Goal: Task Accomplishment & Management: Complete application form

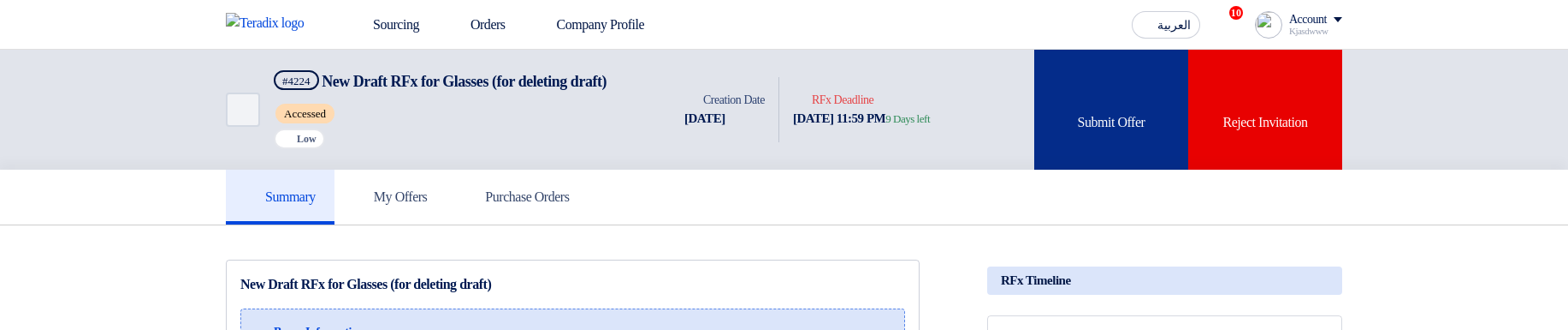
click at [1142, 116] on div "Submit Offer" at bounding box center [1111, 110] width 154 height 120
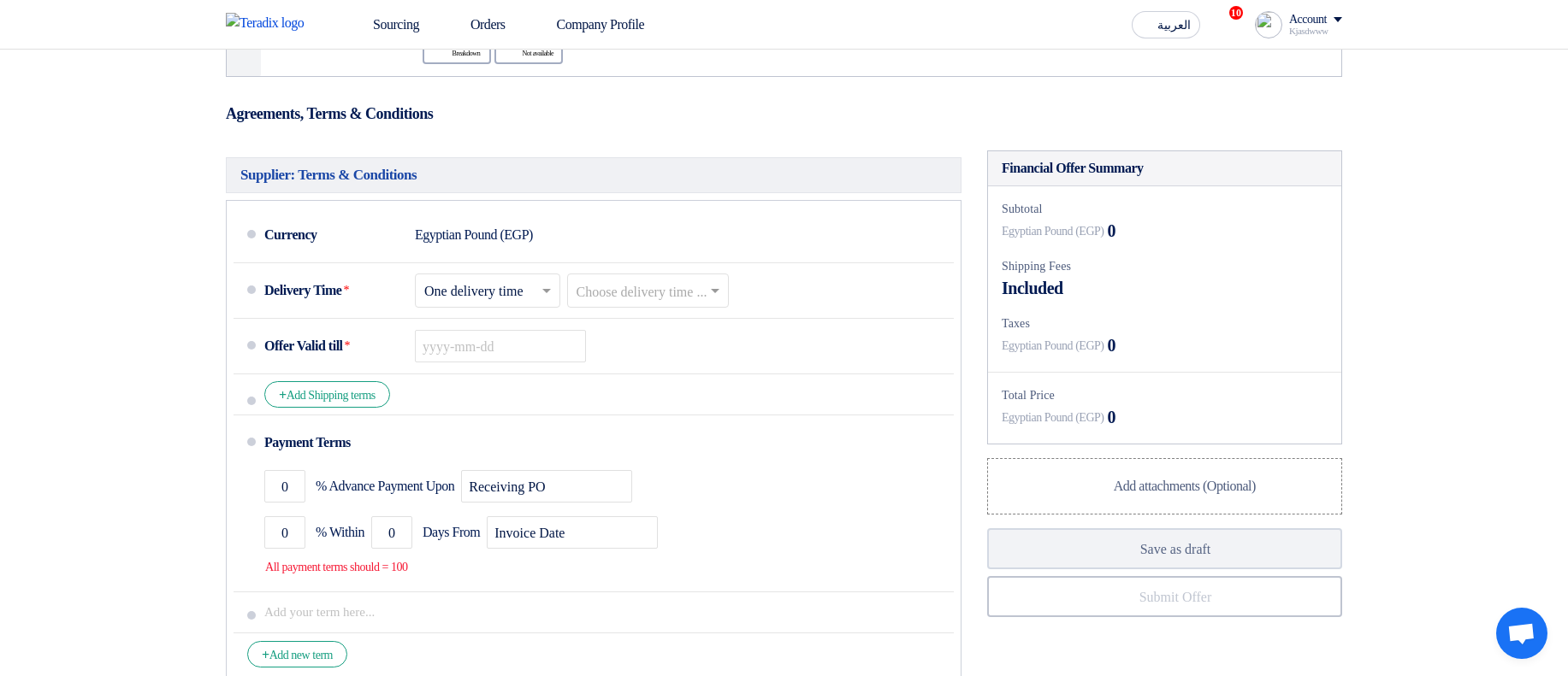
scroll to position [718, 0]
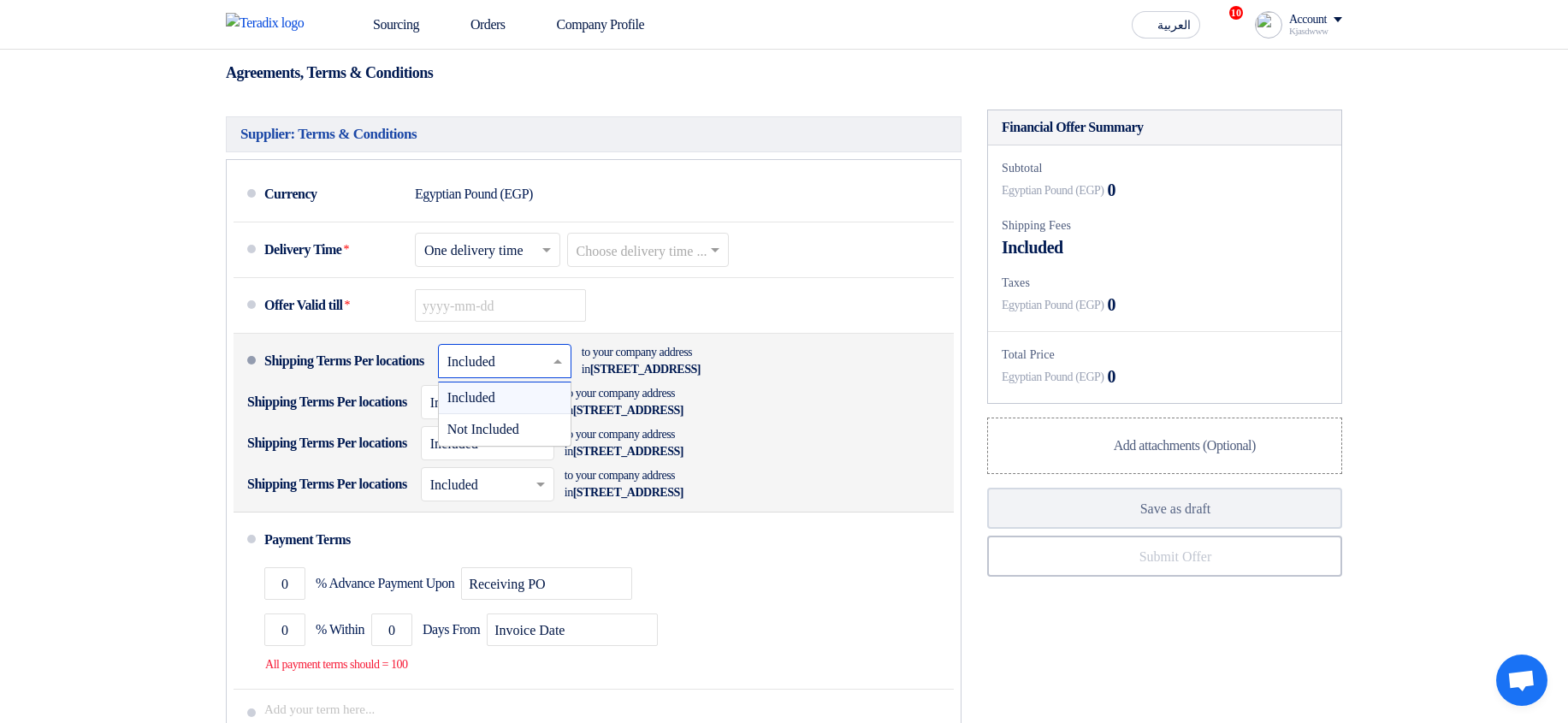
click at [536, 141] on input "text" at bounding box center [506, 364] width 116 height 25
click at [519, 141] on span "Not Included" at bounding box center [483, 429] width 71 height 14
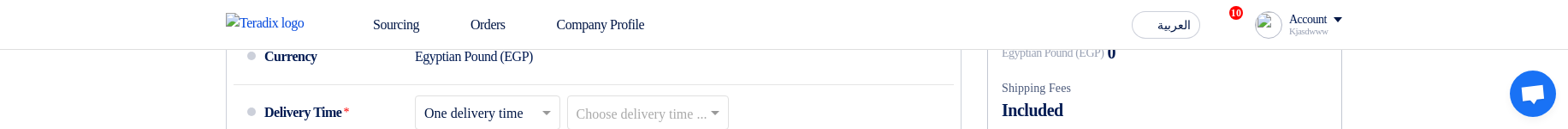
drag, startPoint x: 763, startPoint y: 125, endPoint x: 759, endPoint y: 155, distance: 30.3
click at [759, 128] on html "Sourcing Orders Company Profile العربية ع 10 New RFQ received, check details an…" at bounding box center [784, 109] width 1568 height 1971
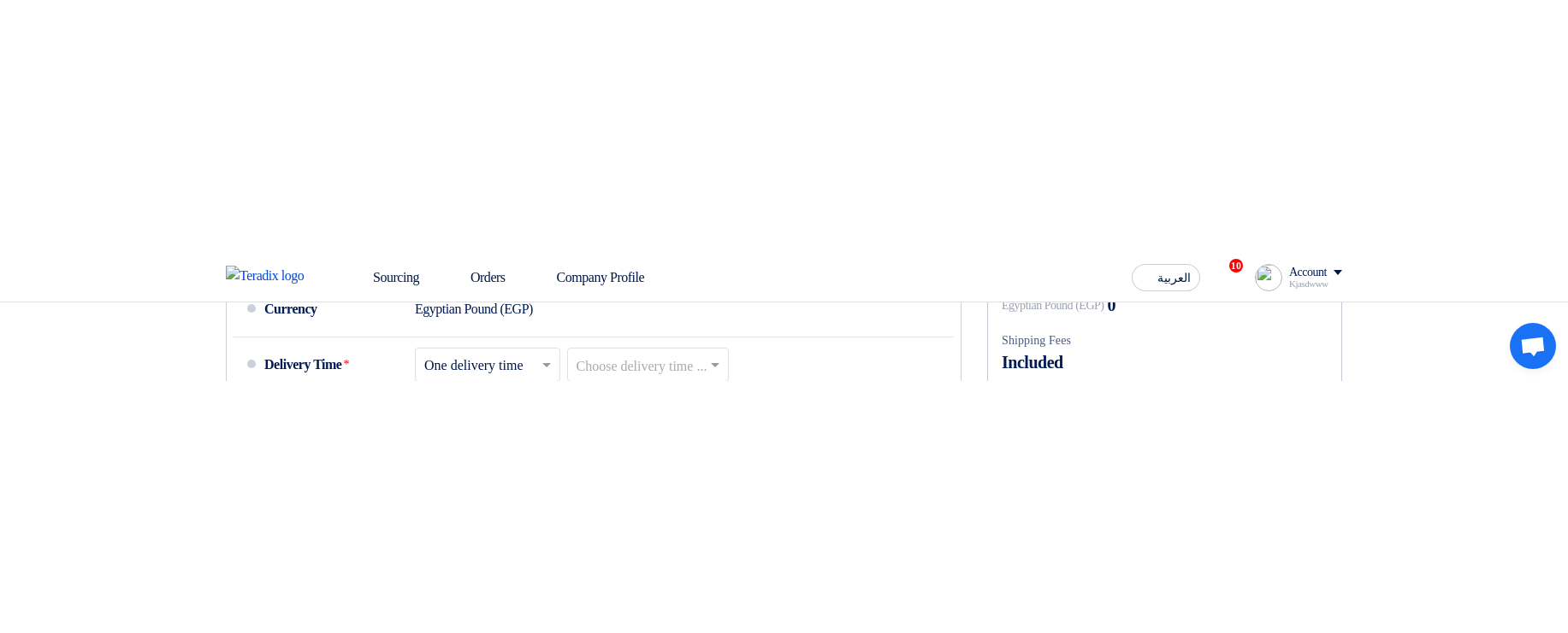
scroll to position [1137, 0]
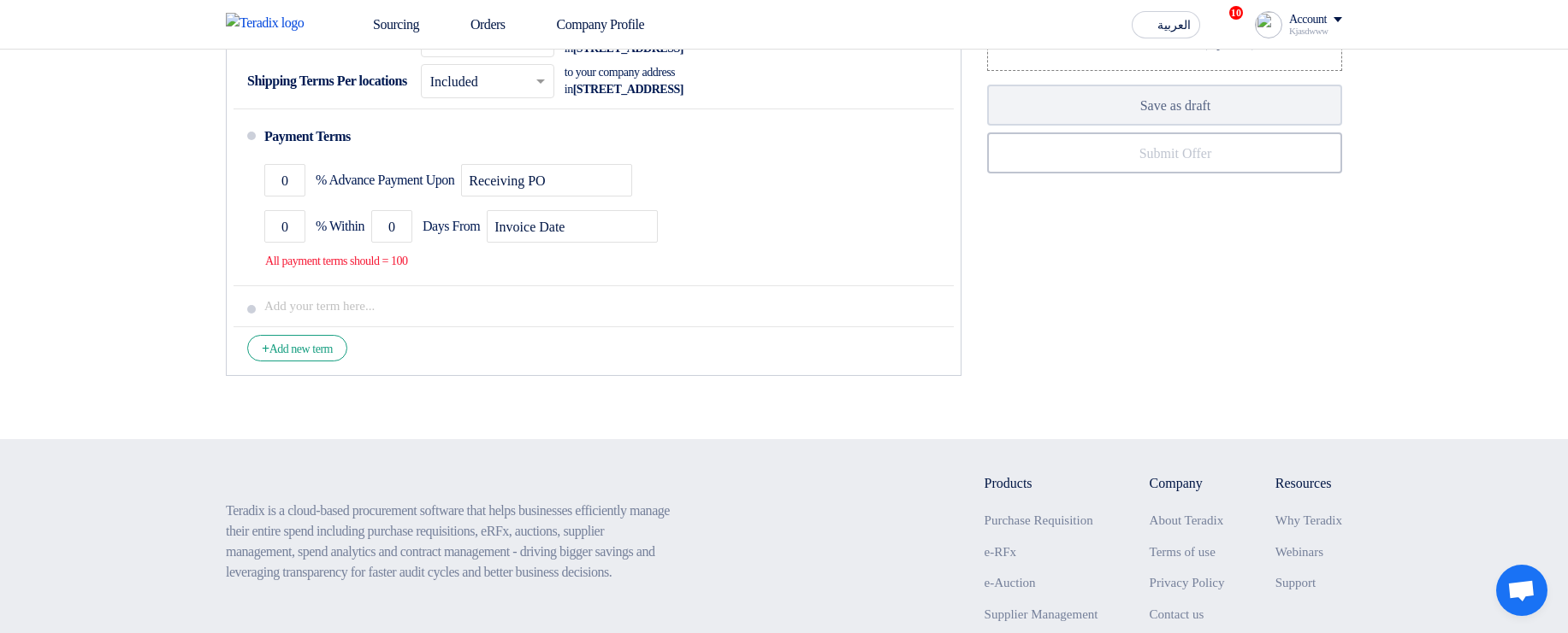
click at [1220, 128] on div "Financial Offer Summary Subtotal Egyptian Pound (EGP) 0 Shipping Fees" at bounding box center [1165, 46] width 381 height 678
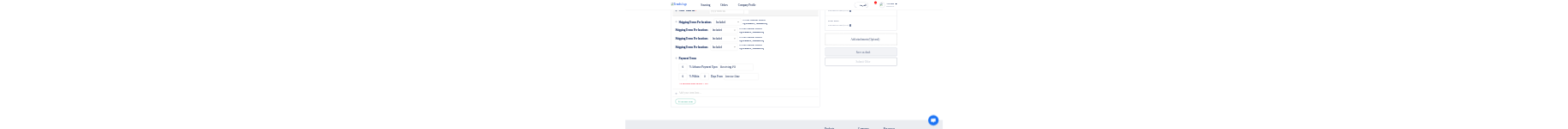
scroll to position [730, 0]
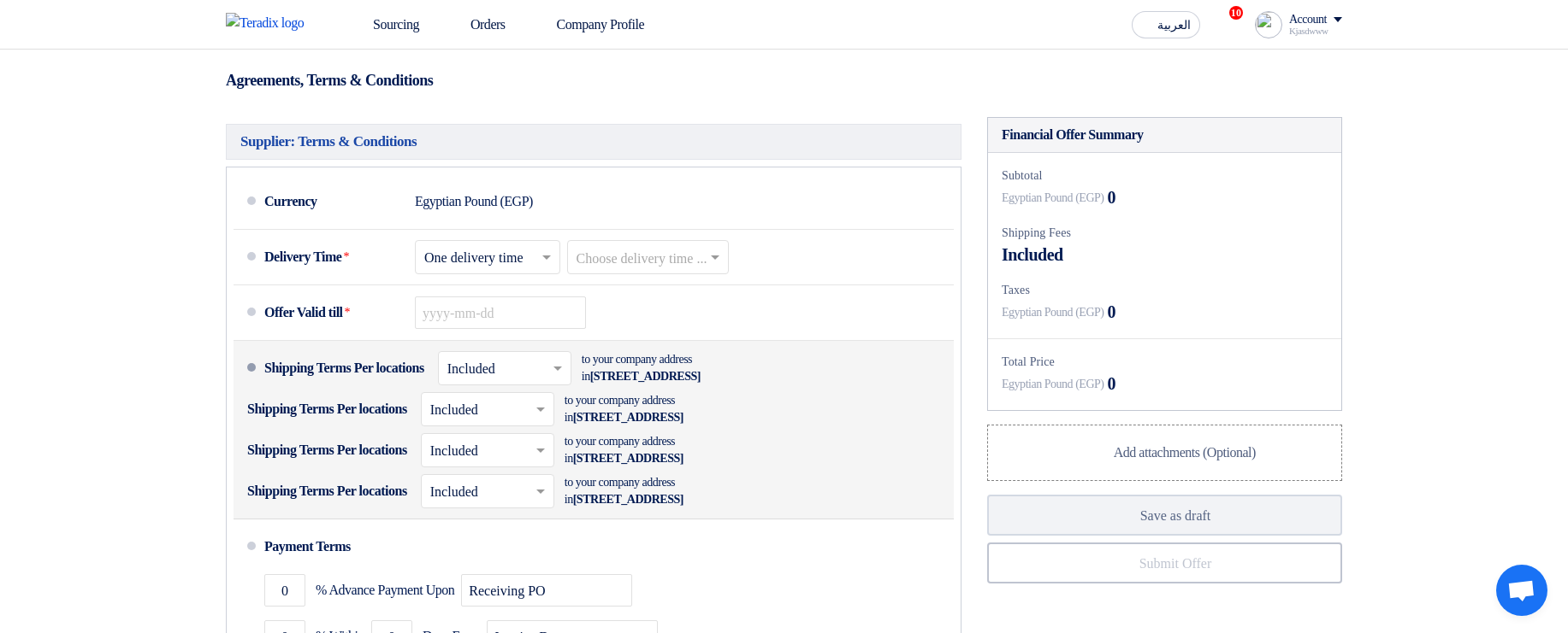
click at [489, 128] on input "text" at bounding box center [506, 371] width 116 height 25
click at [559, 128] on div "Not Included" at bounding box center [504, 437] width 131 height 30
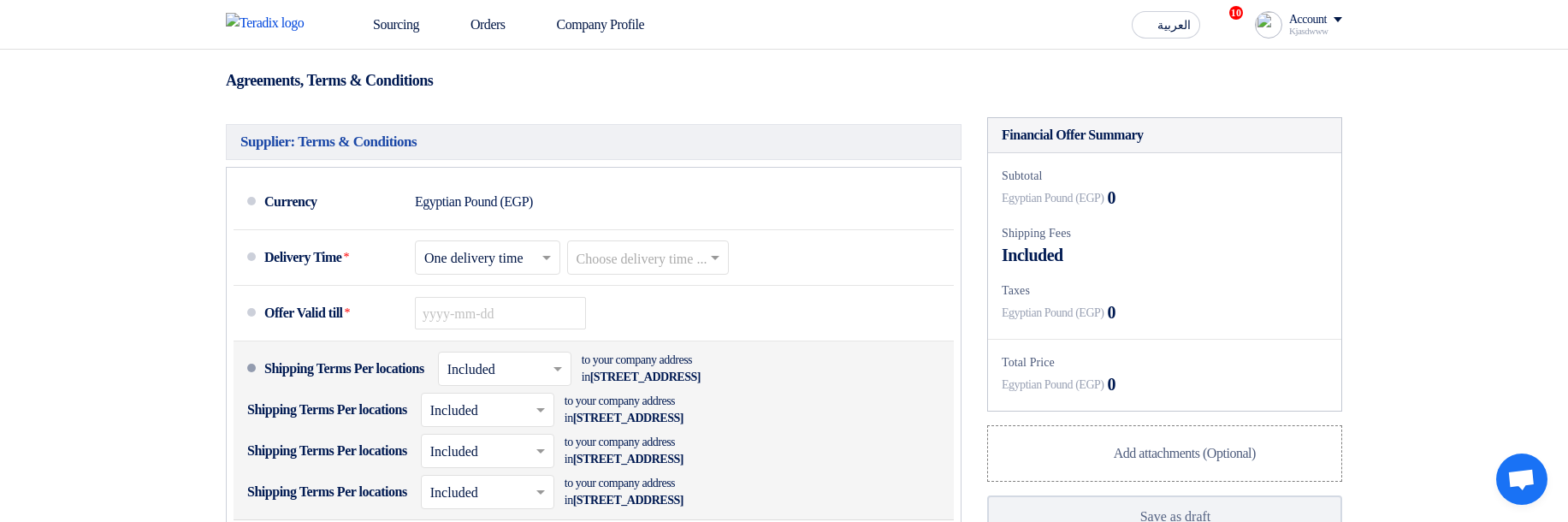
click at [532, 128] on input "text" at bounding box center [506, 371] width 116 height 25
click at [519, 128] on span "Not Included" at bounding box center [483, 437] width 71 height 14
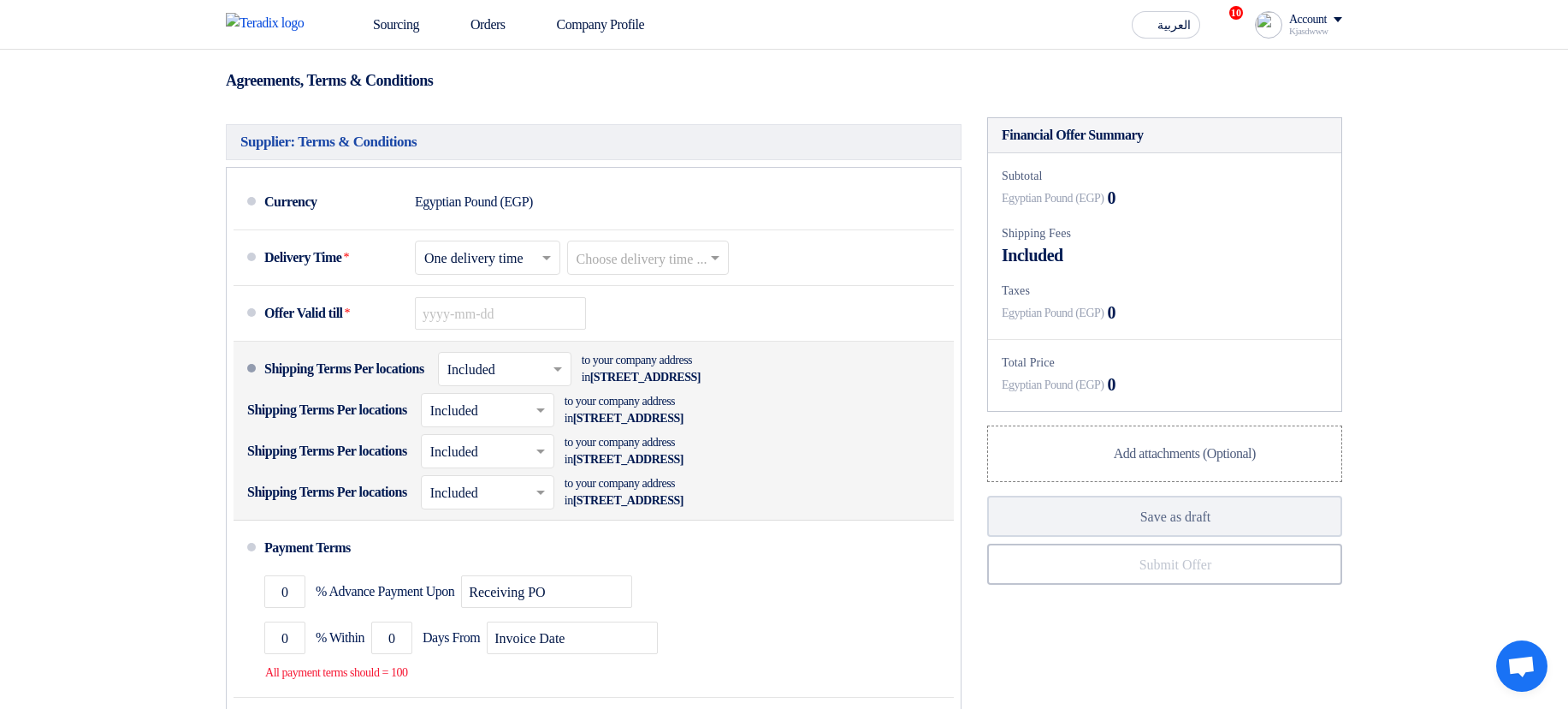
click at [506, 128] on input "text" at bounding box center [506, 371] width 116 height 25
click at [516, 128] on span "Not Included" at bounding box center [483, 437] width 71 height 14
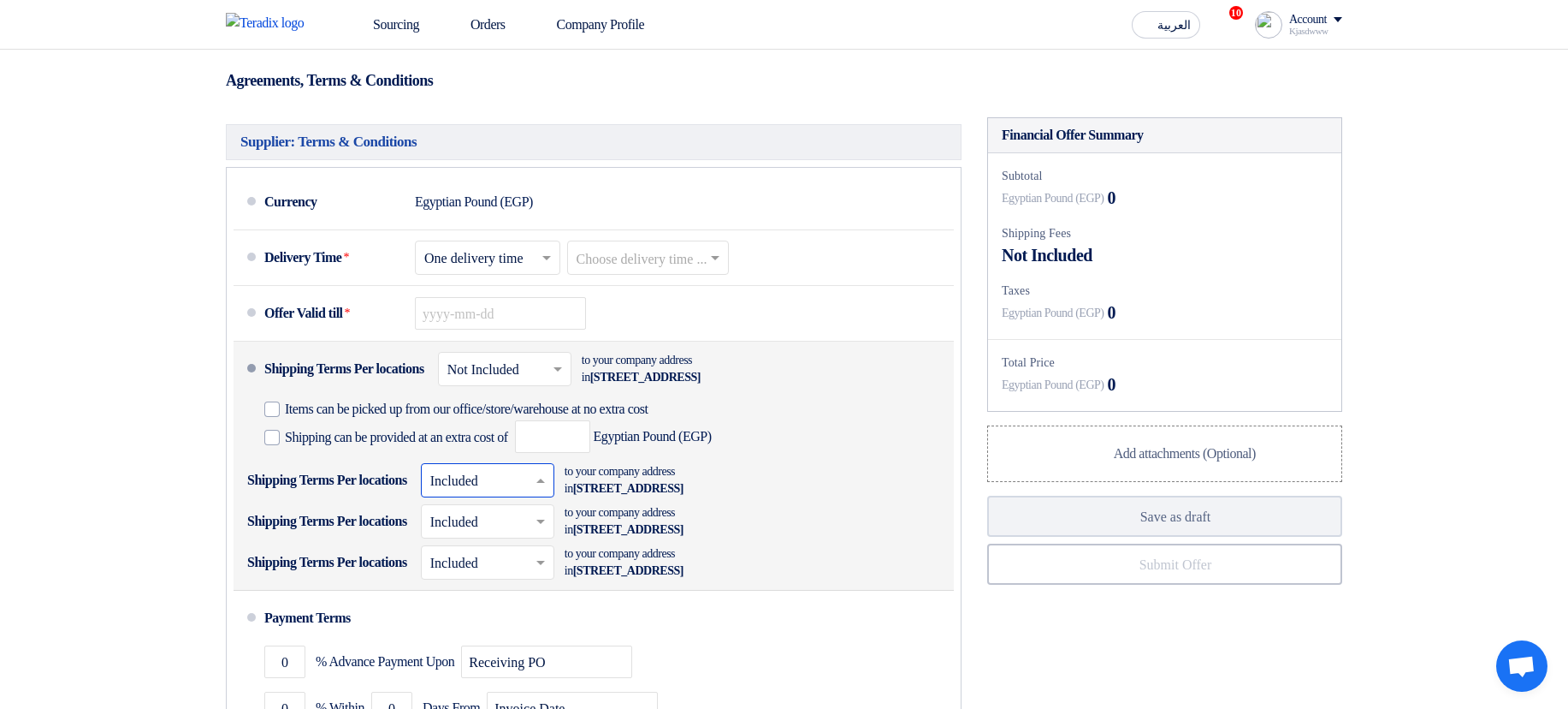
click at [535, 128] on input "text" at bounding box center [489, 483] width 116 height 25
click at [544, 128] on div "Not Included" at bounding box center [487, 548] width 131 height 30
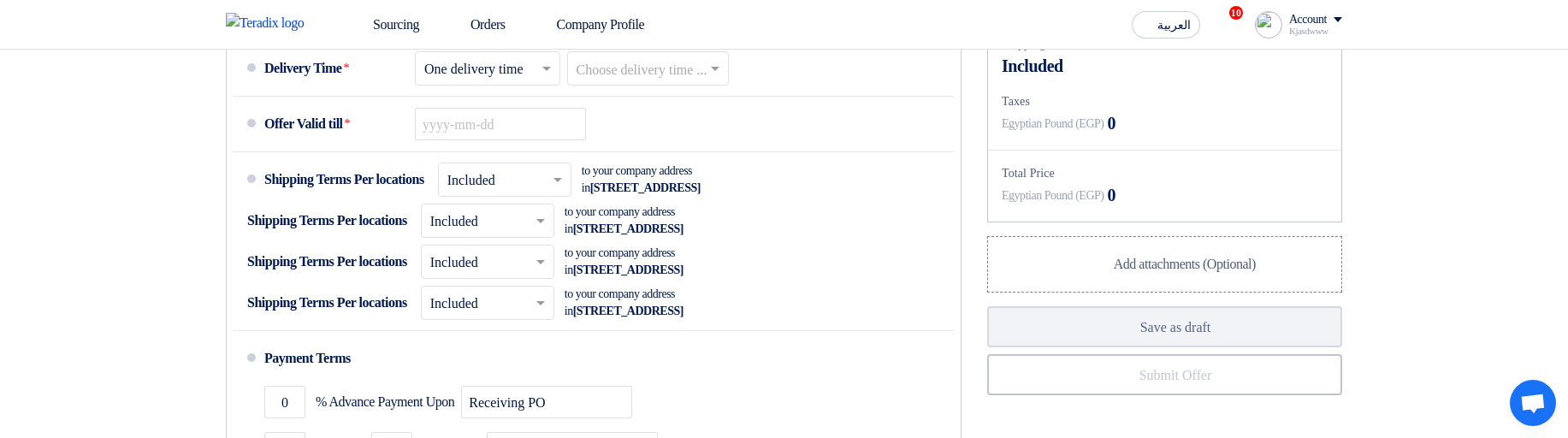
scroll to position [934, 0]
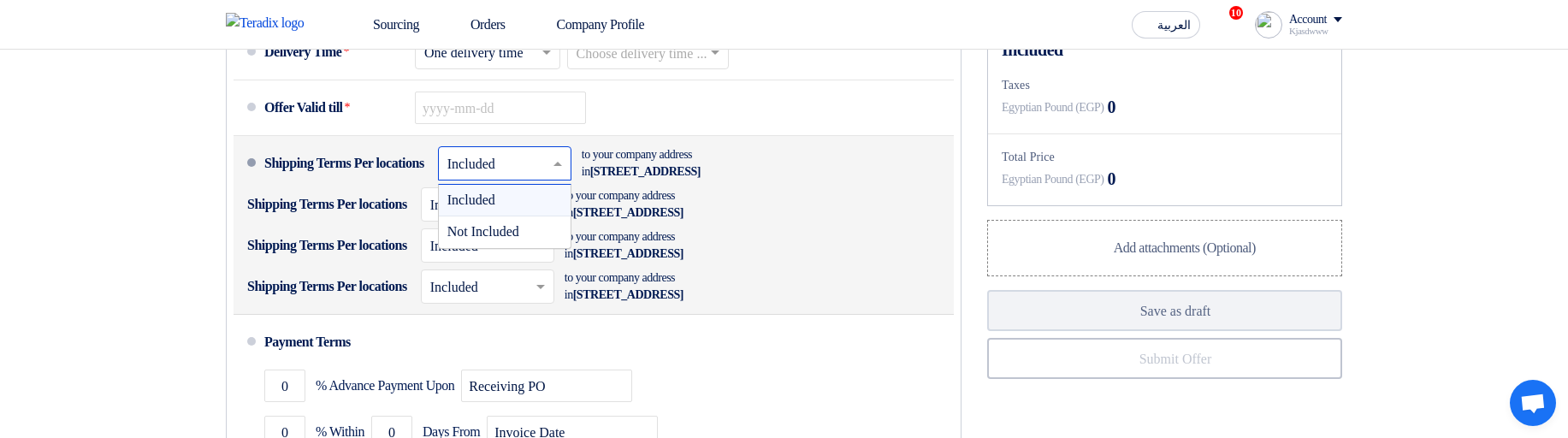
click at [550, 161] on input "text" at bounding box center [506, 165] width 116 height 25
click at [519, 227] on span "Not Included" at bounding box center [483, 232] width 71 height 14
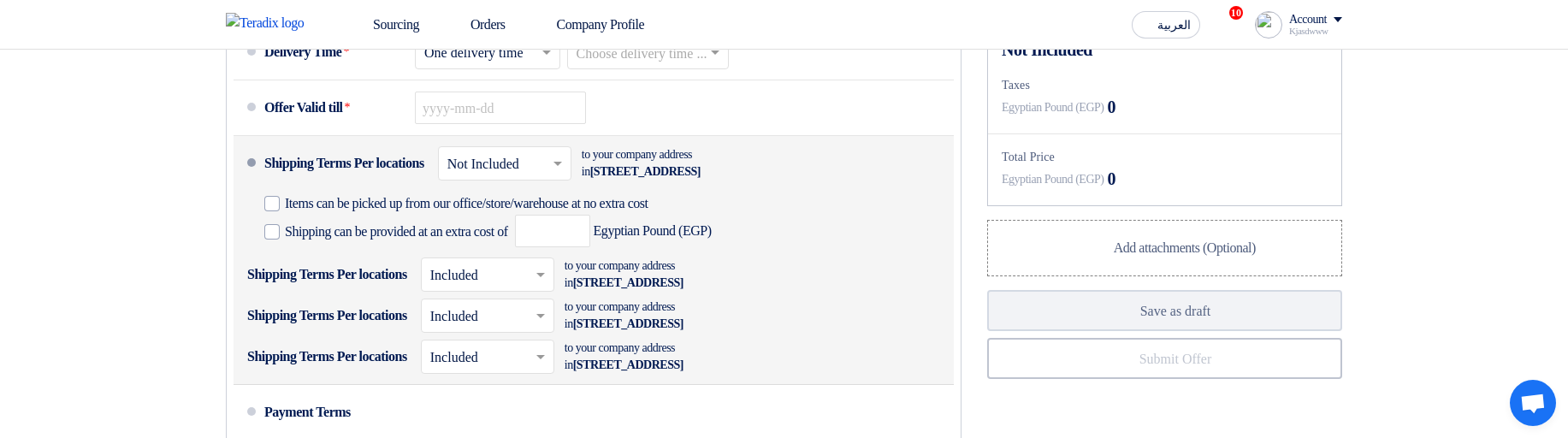
click at [556, 161] on input "text" at bounding box center [506, 165] width 116 height 25
click at [550, 198] on div "Included" at bounding box center [504, 200] width 131 height 31
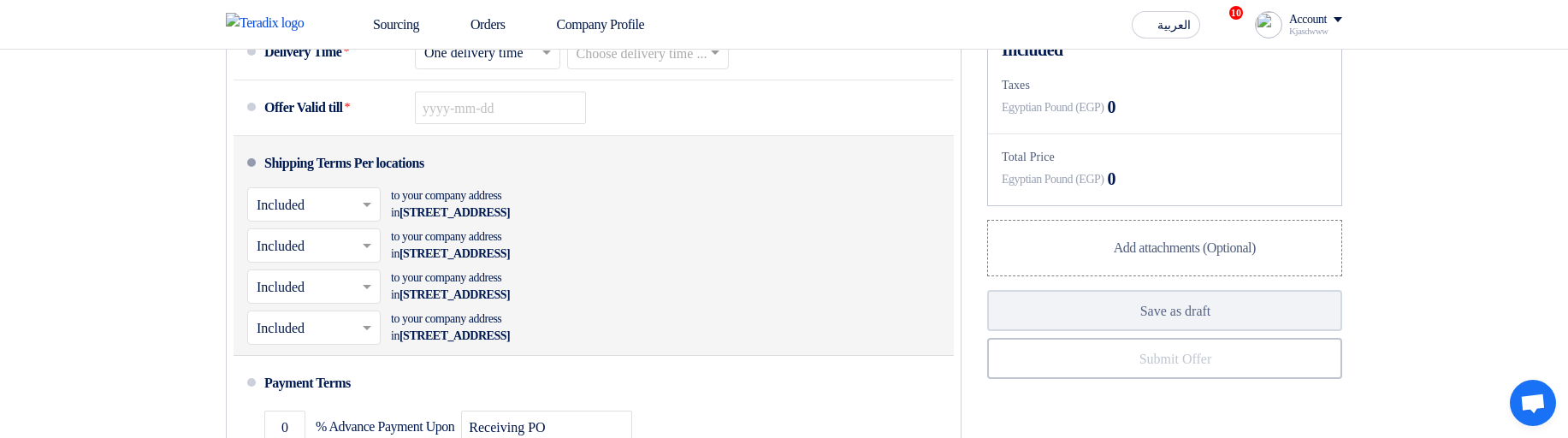
click at [359, 203] on span at bounding box center [369, 204] width 21 height 17
click at [321, 273] on span "Not Included" at bounding box center [292, 273] width 71 height 14
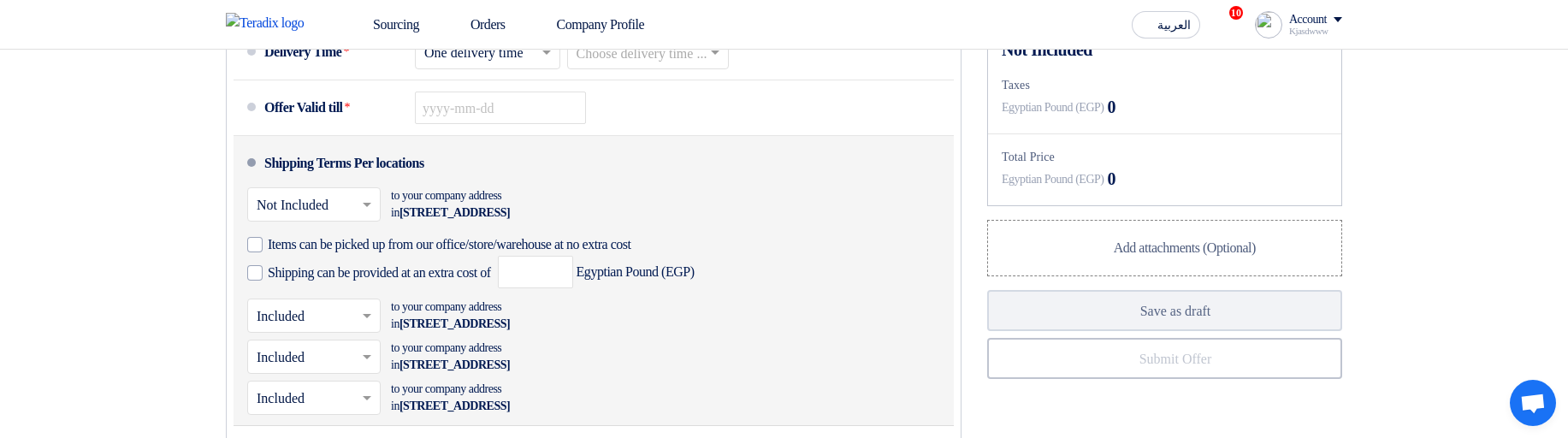
click at [311, 317] on input "text" at bounding box center [314, 318] width 116 height 25
click at [331, 375] on div "Not Included" at bounding box center [314, 384] width 131 height 30
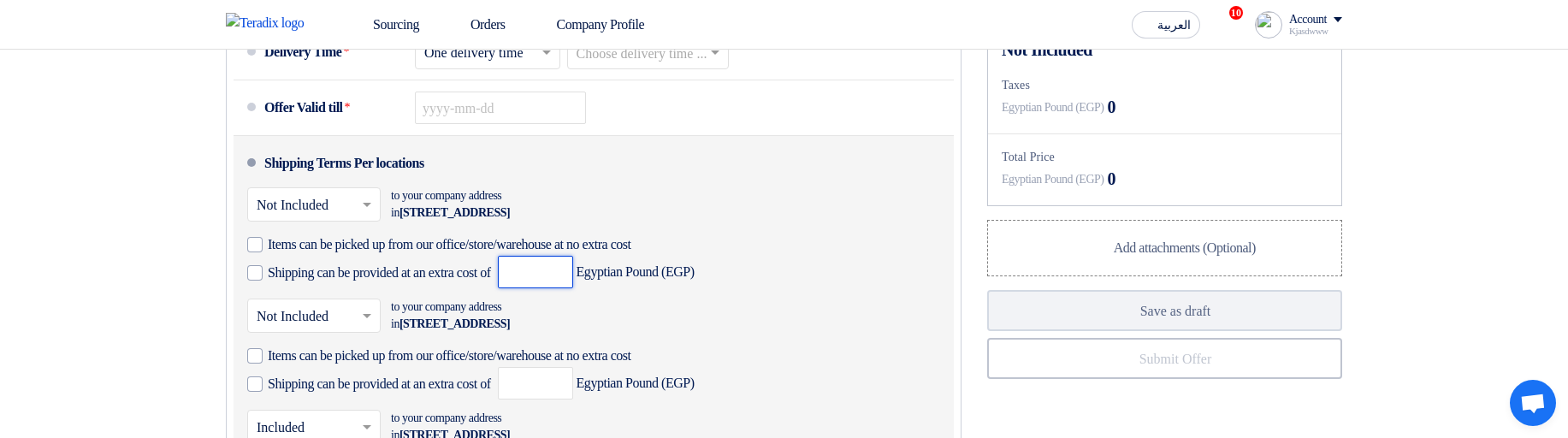
click at [573, 276] on input "number" at bounding box center [535, 272] width 75 height 32
click at [298, 275] on span "Shipping can be provided at an extra cost of" at bounding box center [380, 273] width 223 height 17
click at [298, 275] on input "Shipping can be provided at an extra cost of" at bounding box center [382, 280] width 227 height 32
click at [298, 275] on span "Shipping can be provided at an extra cost of" at bounding box center [380, 273] width 223 height 17
click at [298, 275] on input "Shipping can be provided at an extra cost of" at bounding box center [382, 280] width 227 height 32
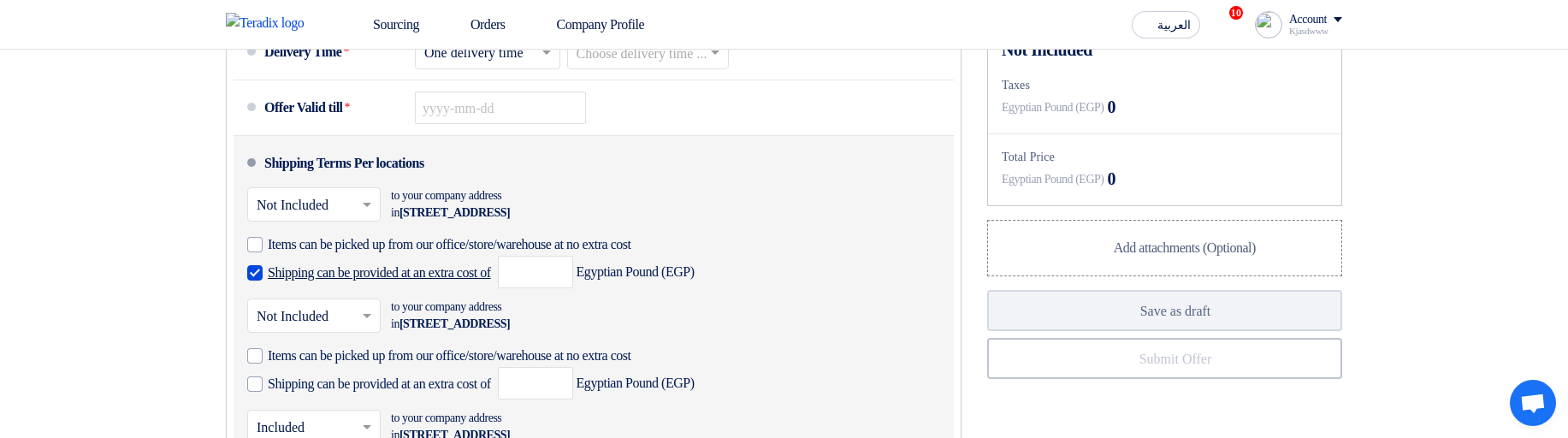
checkbox input "false"
click at [305, 250] on span "Items can be picked up from our office/store/warehouse at no extra cost" at bounding box center [449, 244] width 364 height 17
click at [305, 250] on input "Items can be picked up from our office/store/warehouse at no extra cost" at bounding box center [480, 251] width 423 height 32
click at [305, 250] on span "Items can be picked up from our office/store/warehouse at no extra cost" at bounding box center [449, 244] width 364 height 17
click at [305, 250] on input "Items can be picked up from our office/store/warehouse at no extra cost" at bounding box center [480, 251] width 423 height 32
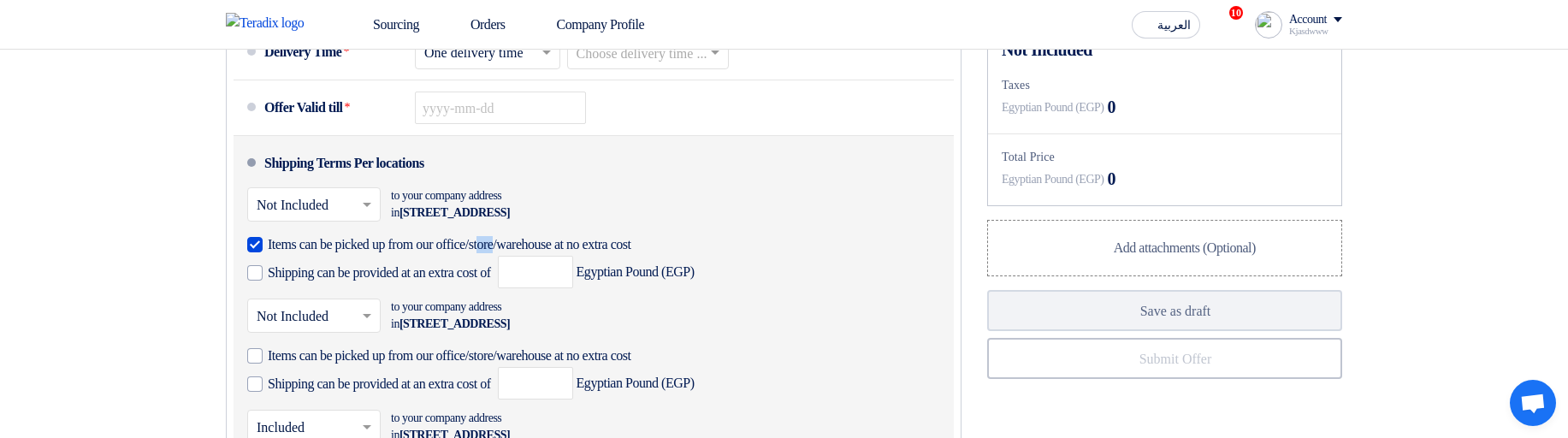
checkbox input "false"
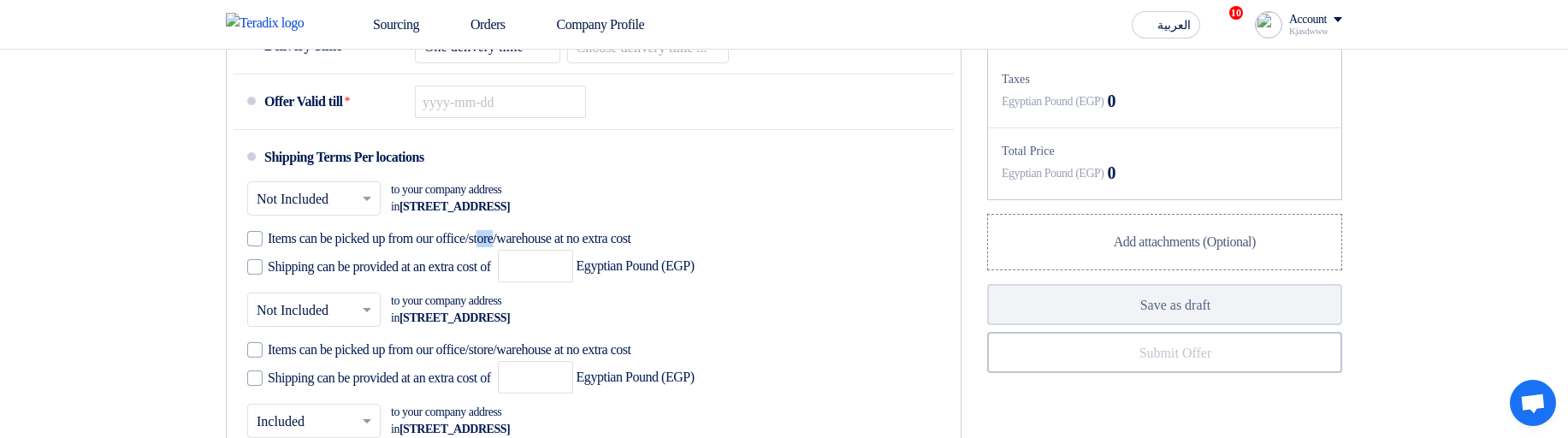
scroll to position [1036, 0]
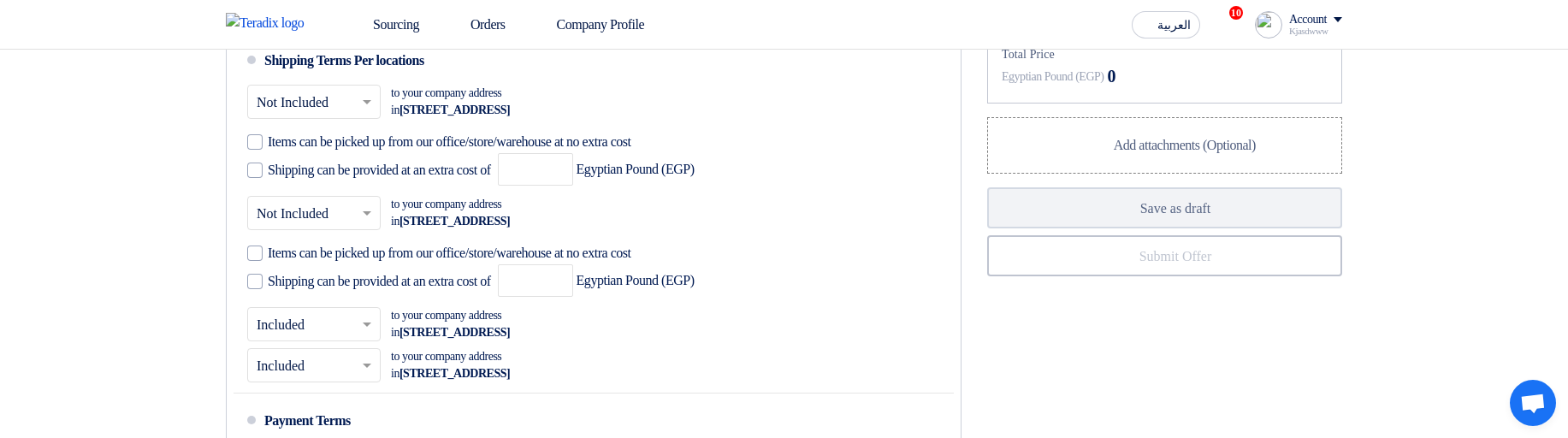
click at [325, 319] on input "text" at bounding box center [314, 326] width 116 height 25
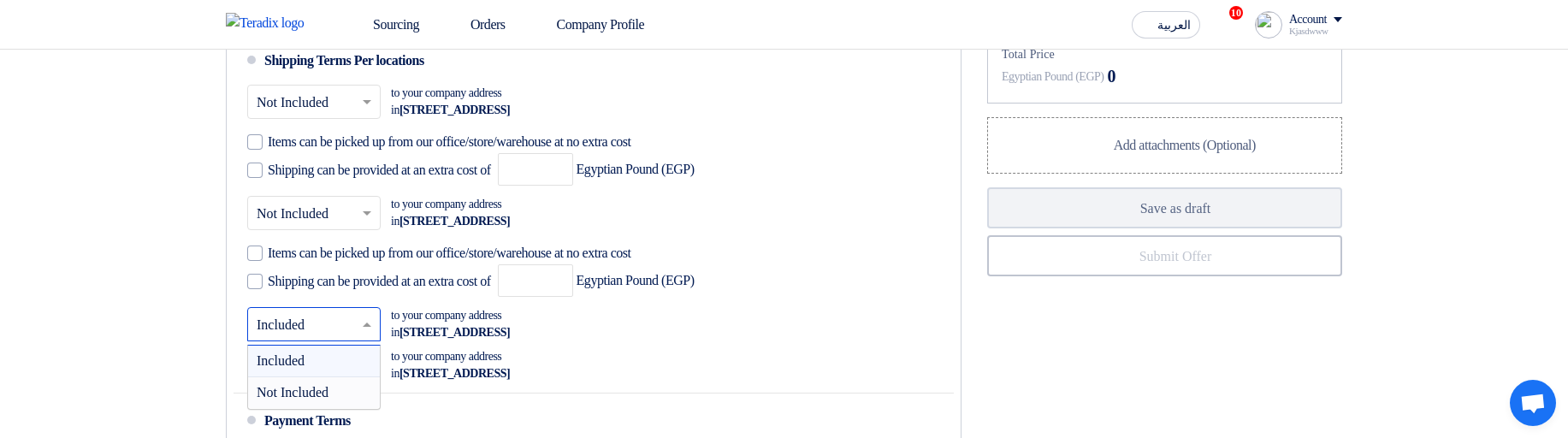
click at [323, 391] on span "Not Included" at bounding box center [292, 392] width 71 height 14
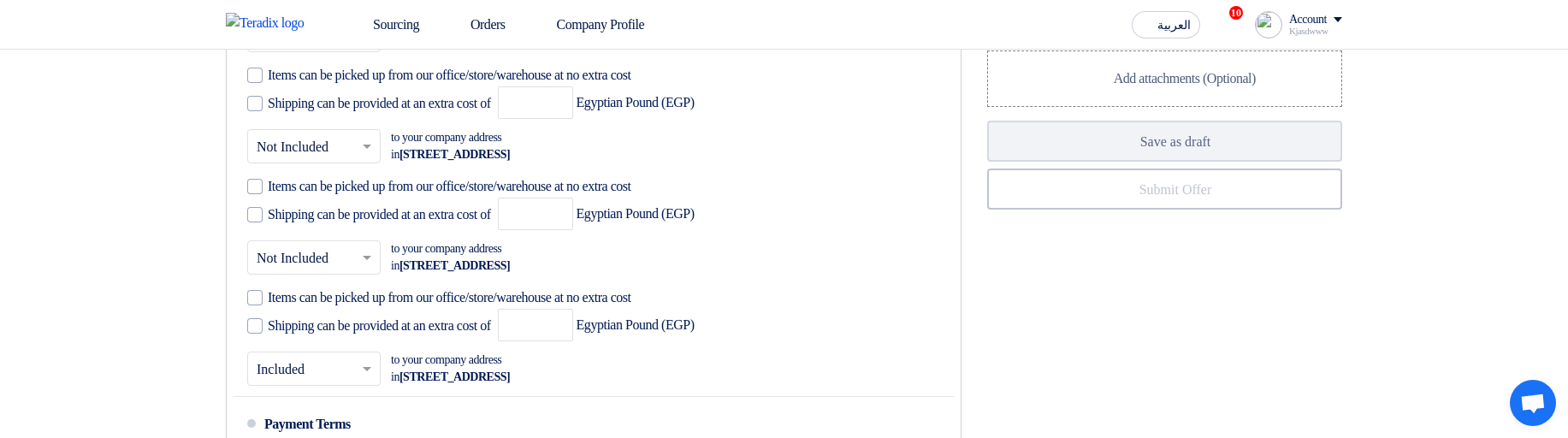
scroll to position [1139, 0]
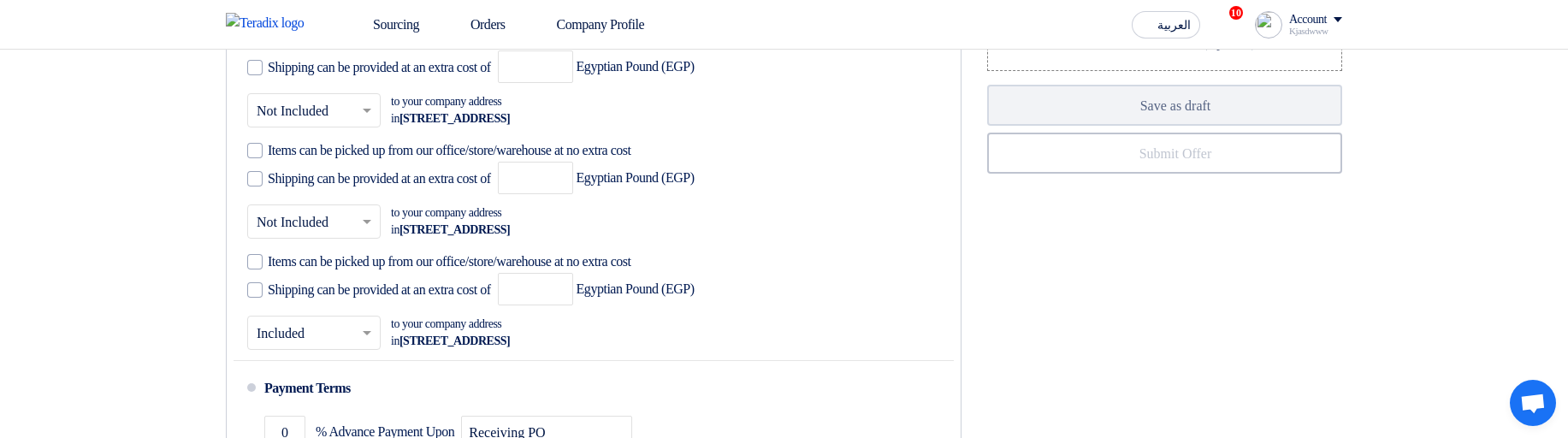
click at [612, 334] on div "× Included × to your company address in Egypt, القاهرة, 9 Street, Number 1234" at bounding box center [589, 333] width 683 height 41
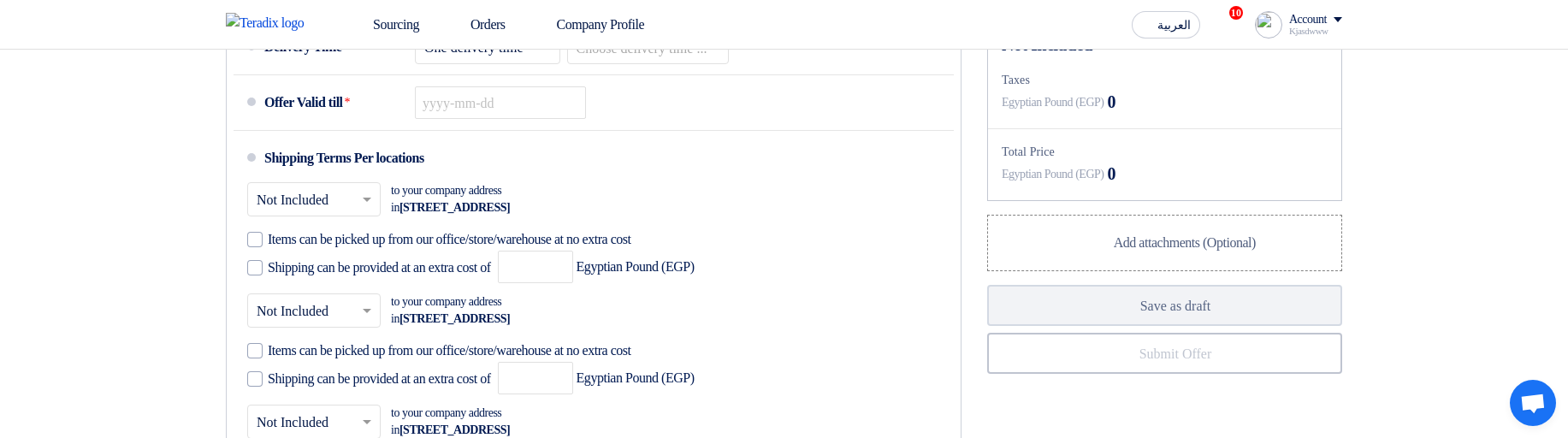
scroll to position [934, 0]
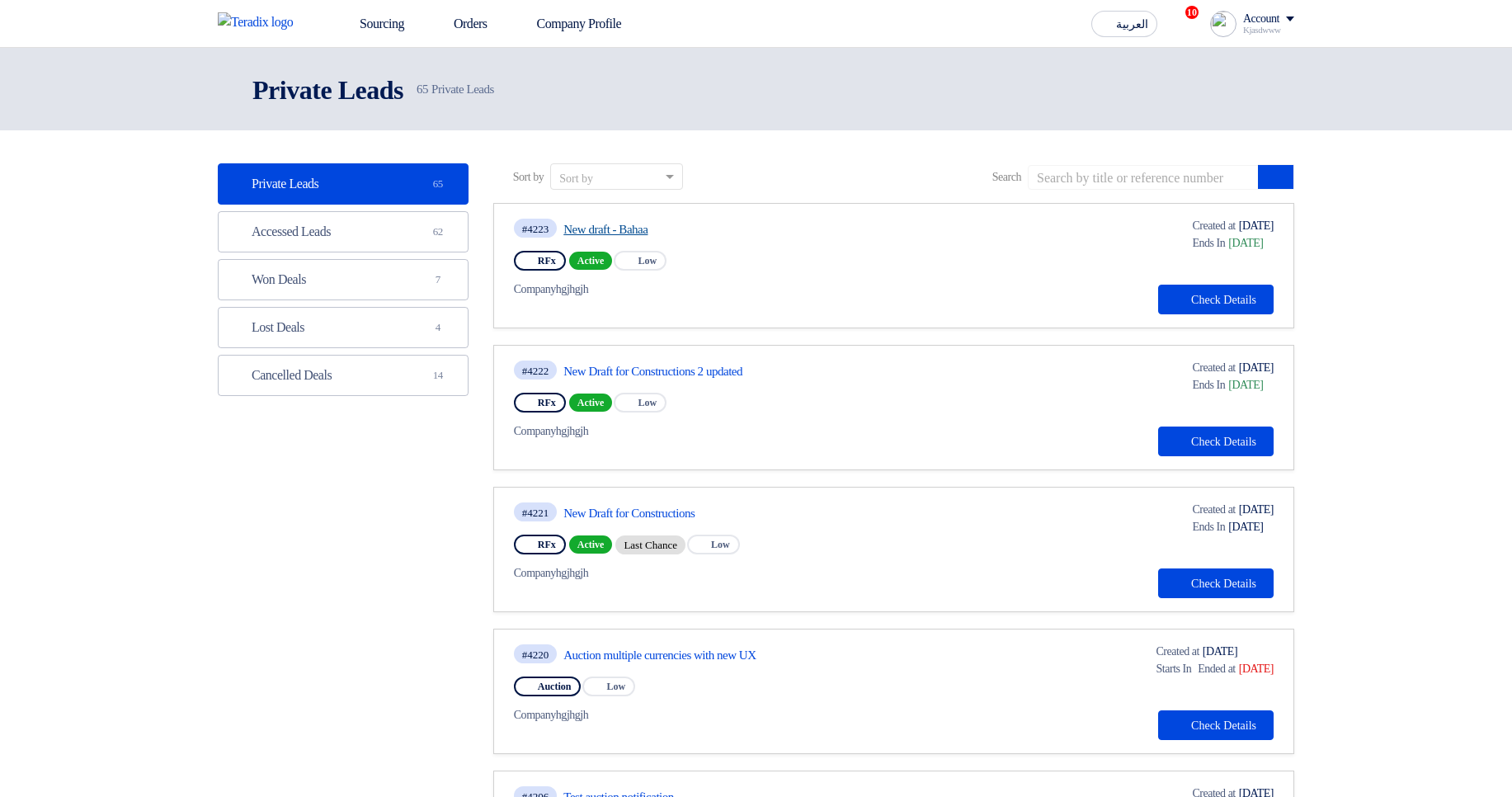
click at [614, 232] on link "New draft - Bahaa" at bounding box center [718, 229] width 309 height 15
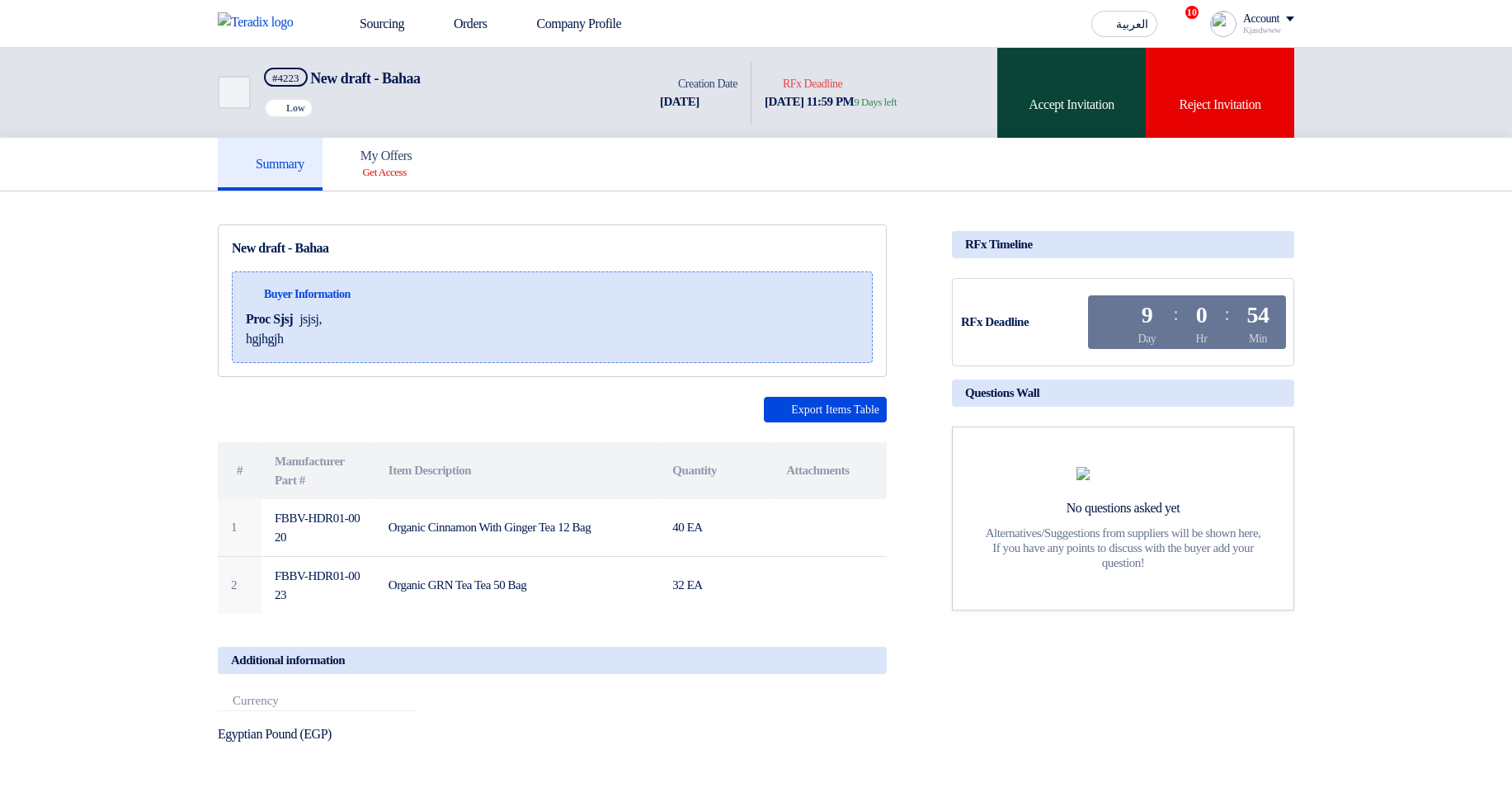
click at [1086, 103] on div "Accept Invitation" at bounding box center [1072, 93] width 148 height 90
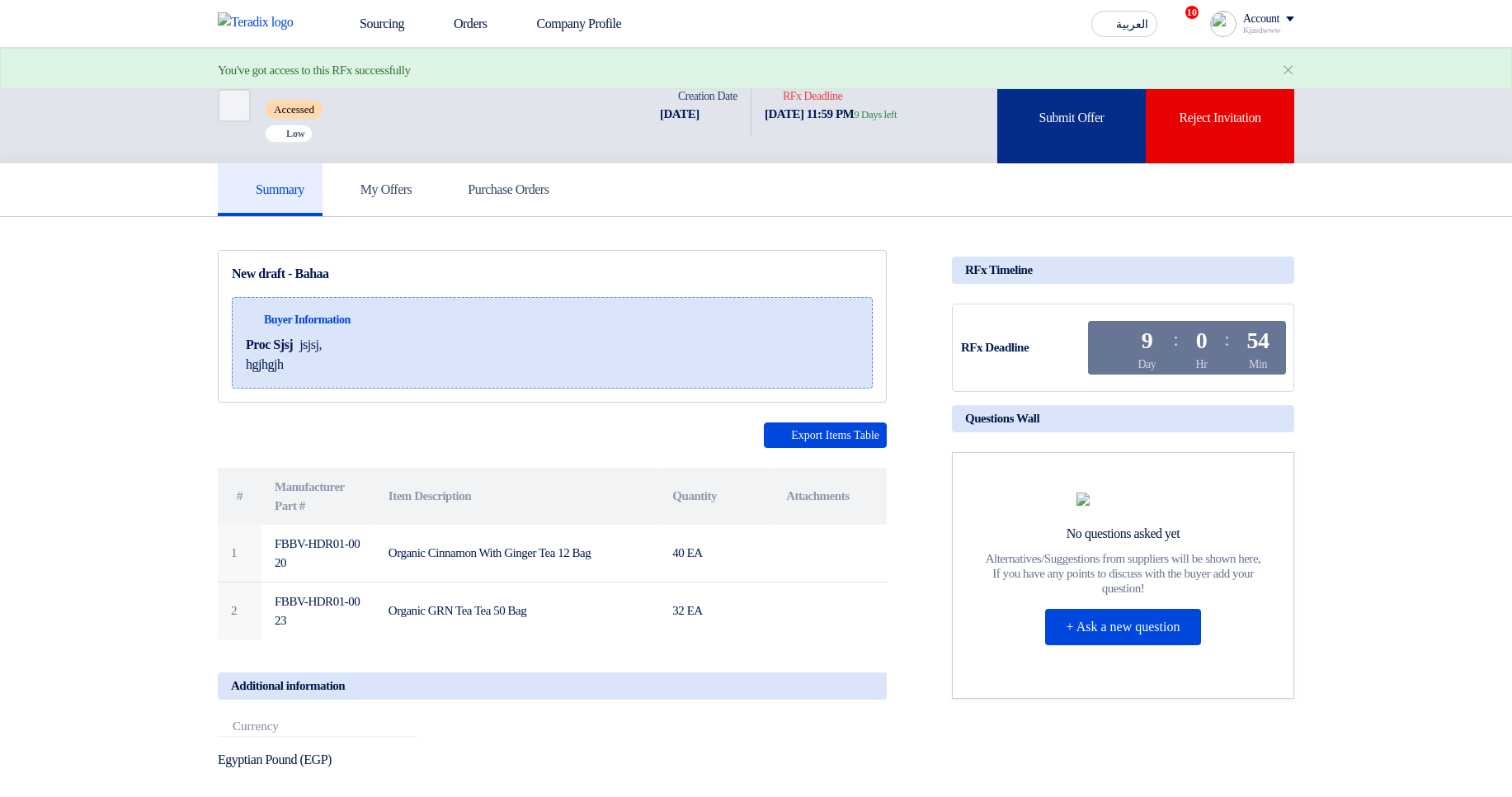
click at [1061, 120] on div "Submit Offer" at bounding box center [1072, 106] width 148 height 115
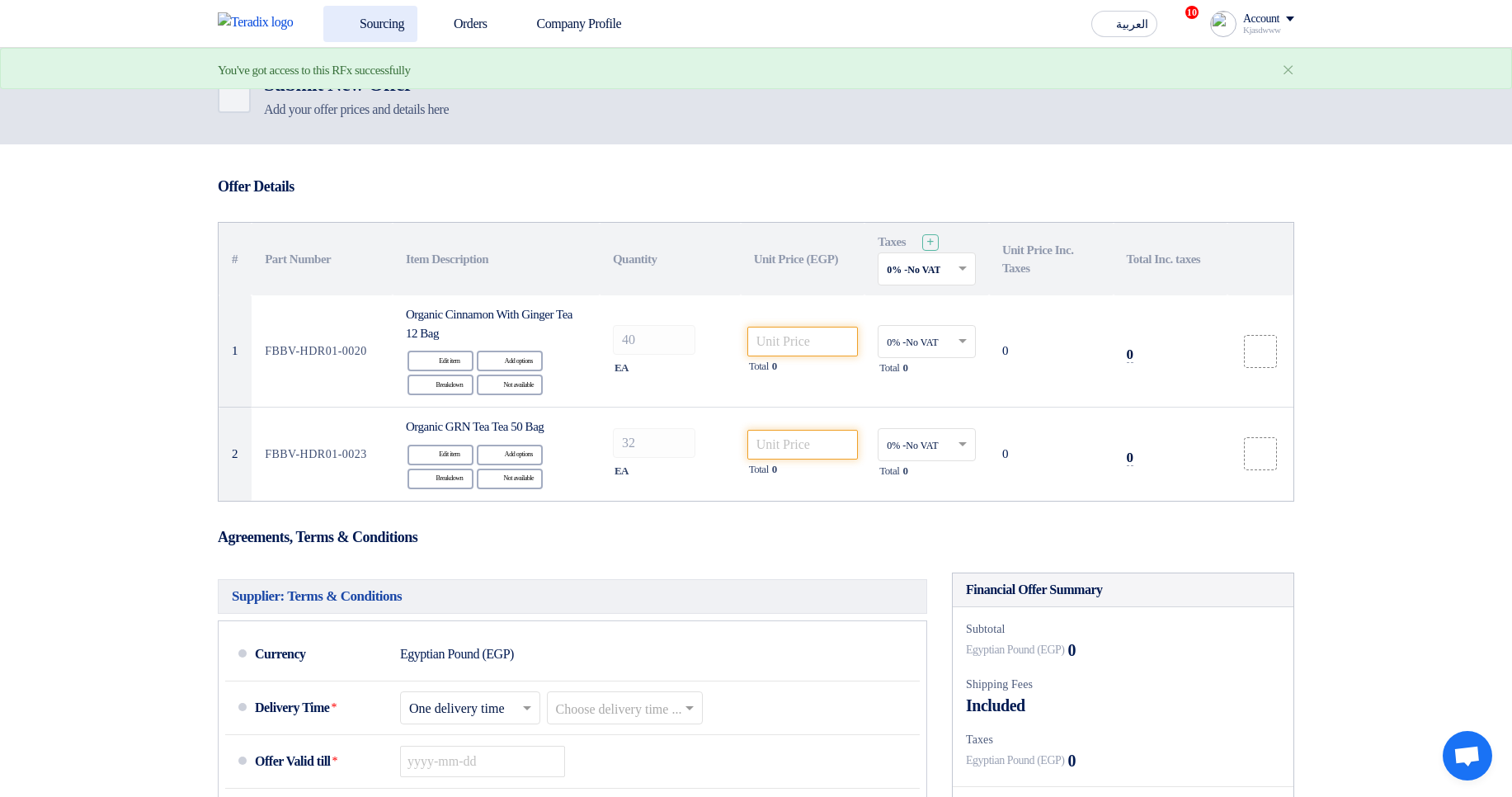
click at [382, 19] on link "Sourcing" at bounding box center [370, 24] width 94 height 36
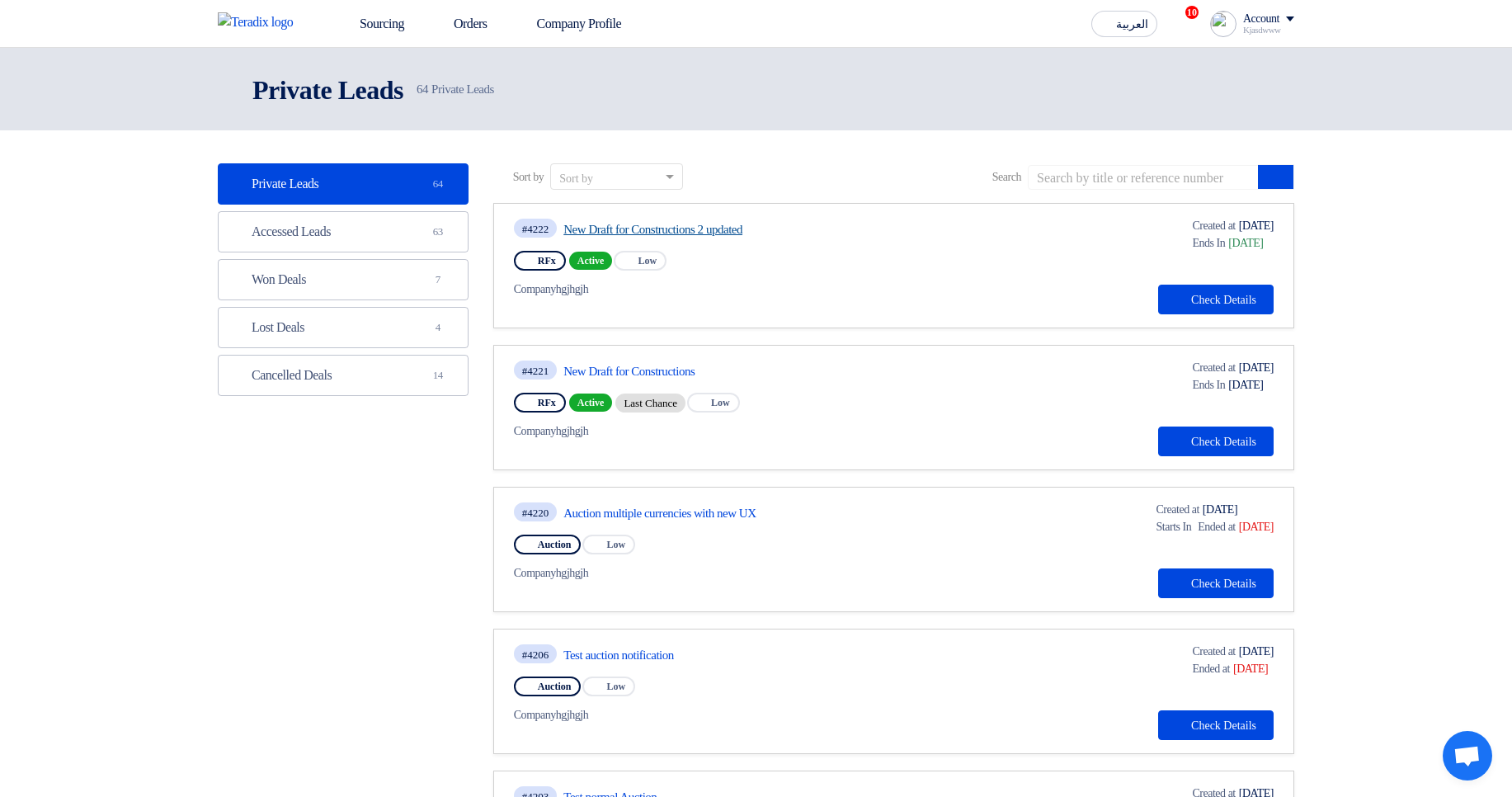
click at [708, 227] on link "New Draft for Constructions 2 updated" at bounding box center [718, 229] width 309 height 15
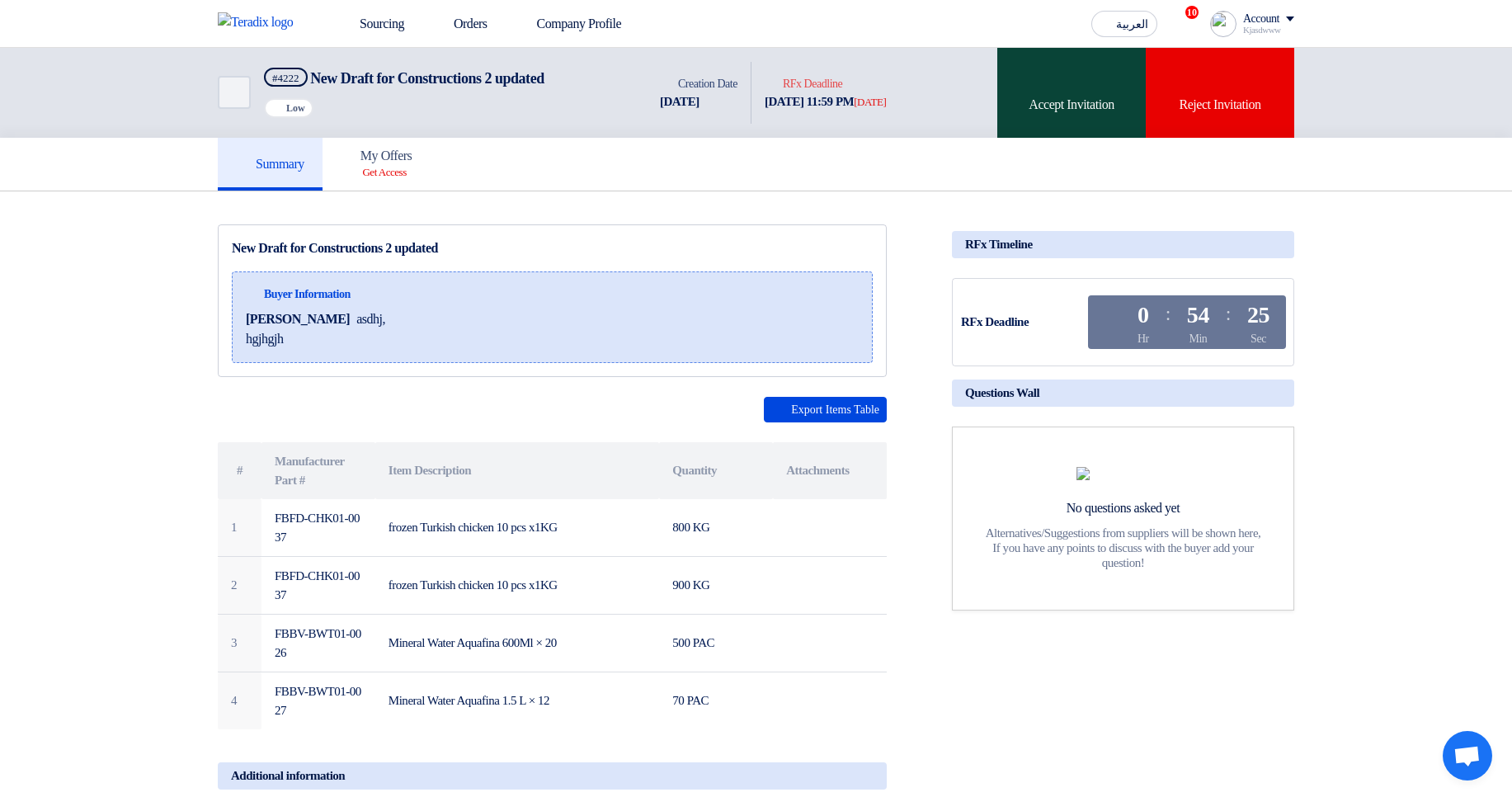
click at [1061, 70] on use at bounding box center [1061, 70] width 0 height 0
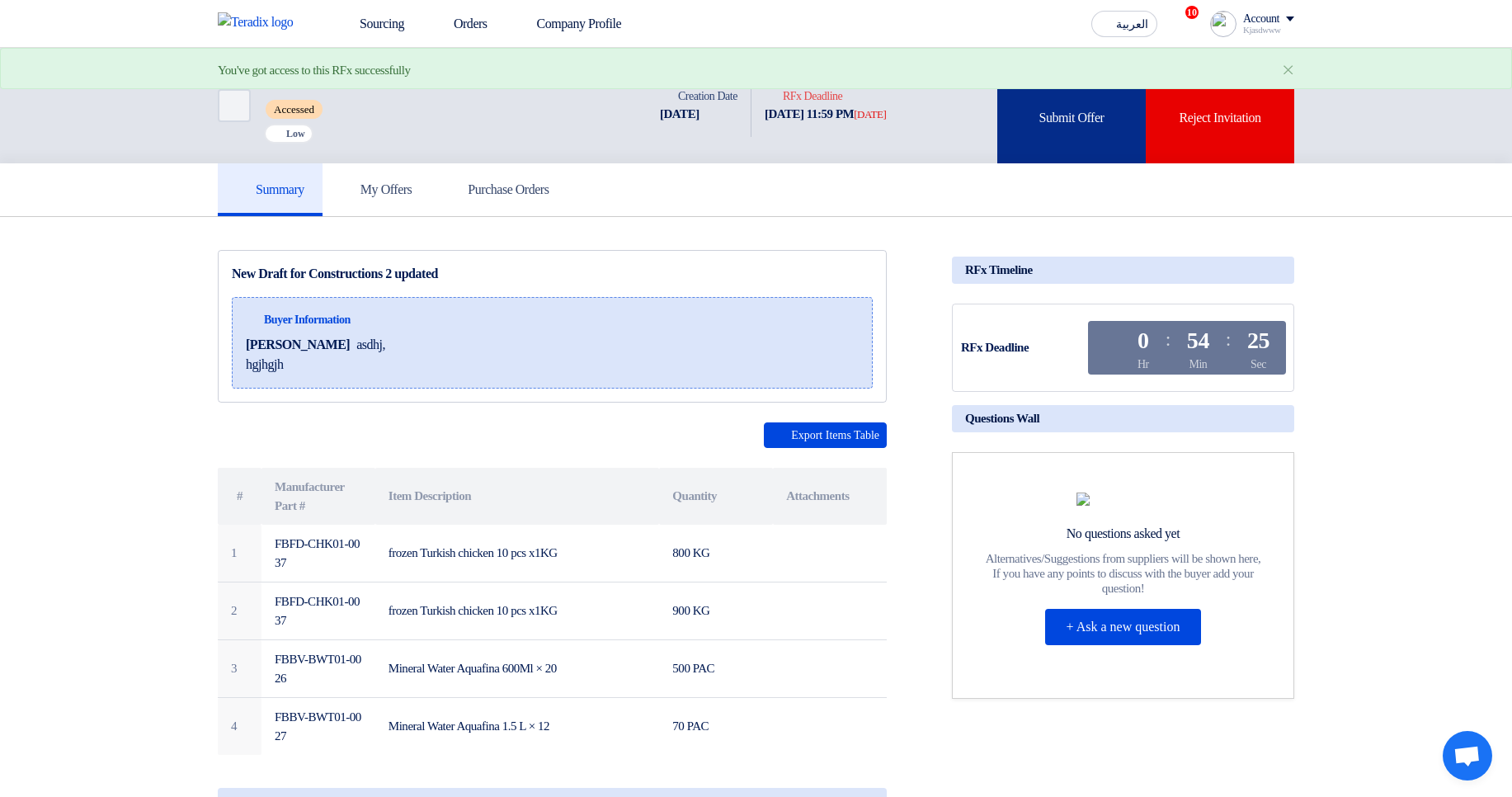
click at [1028, 121] on div "Submit Offer" at bounding box center [1072, 106] width 148 height 115
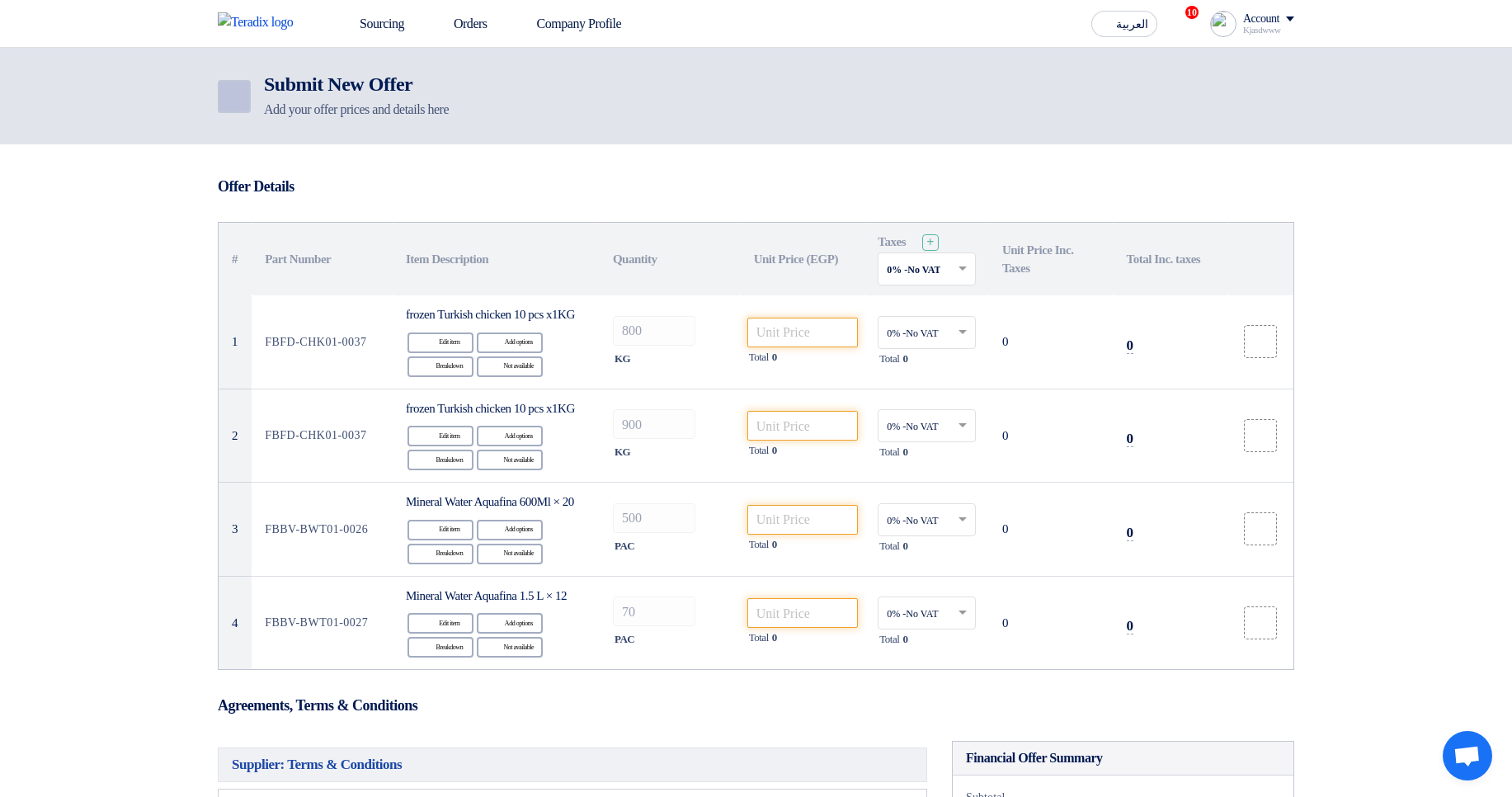
click at [223, 93] on icon "Back" at bounding box center [233, 97] width 20 height 20
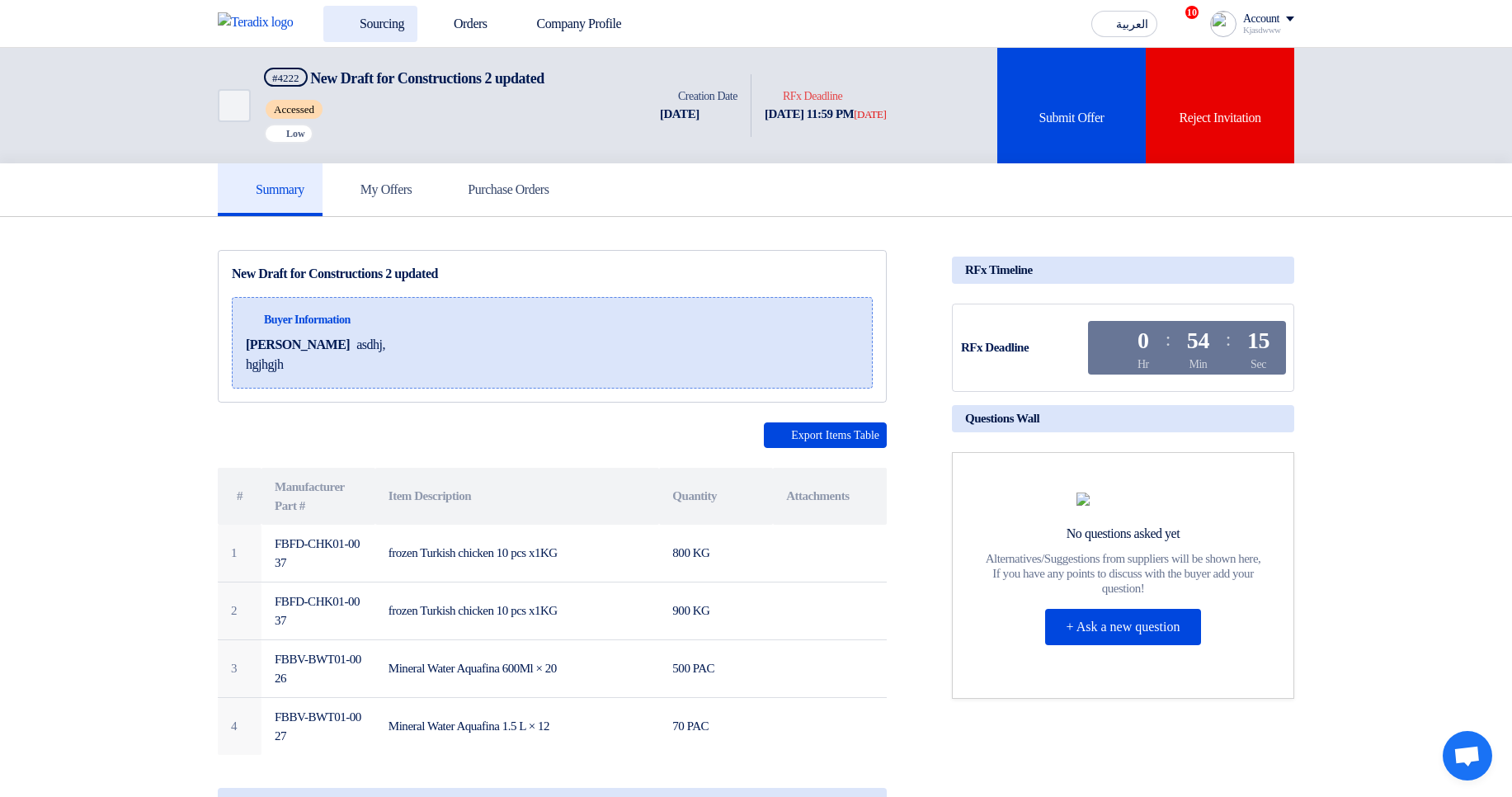
click at [388, 26] on link "Sourcing" at bounding box center [370, 24] width 94 height 36
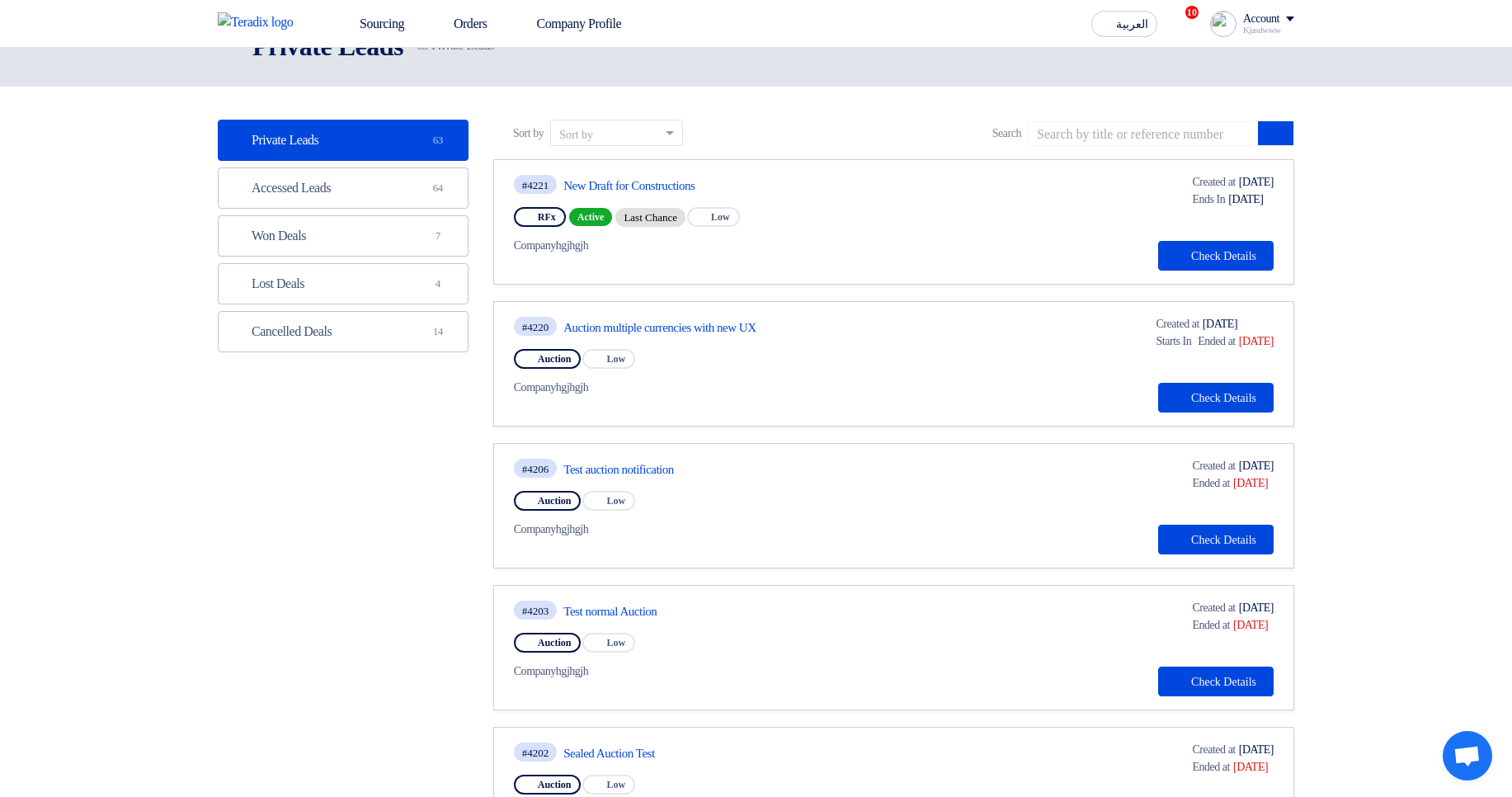
scroll to position [99, 0]
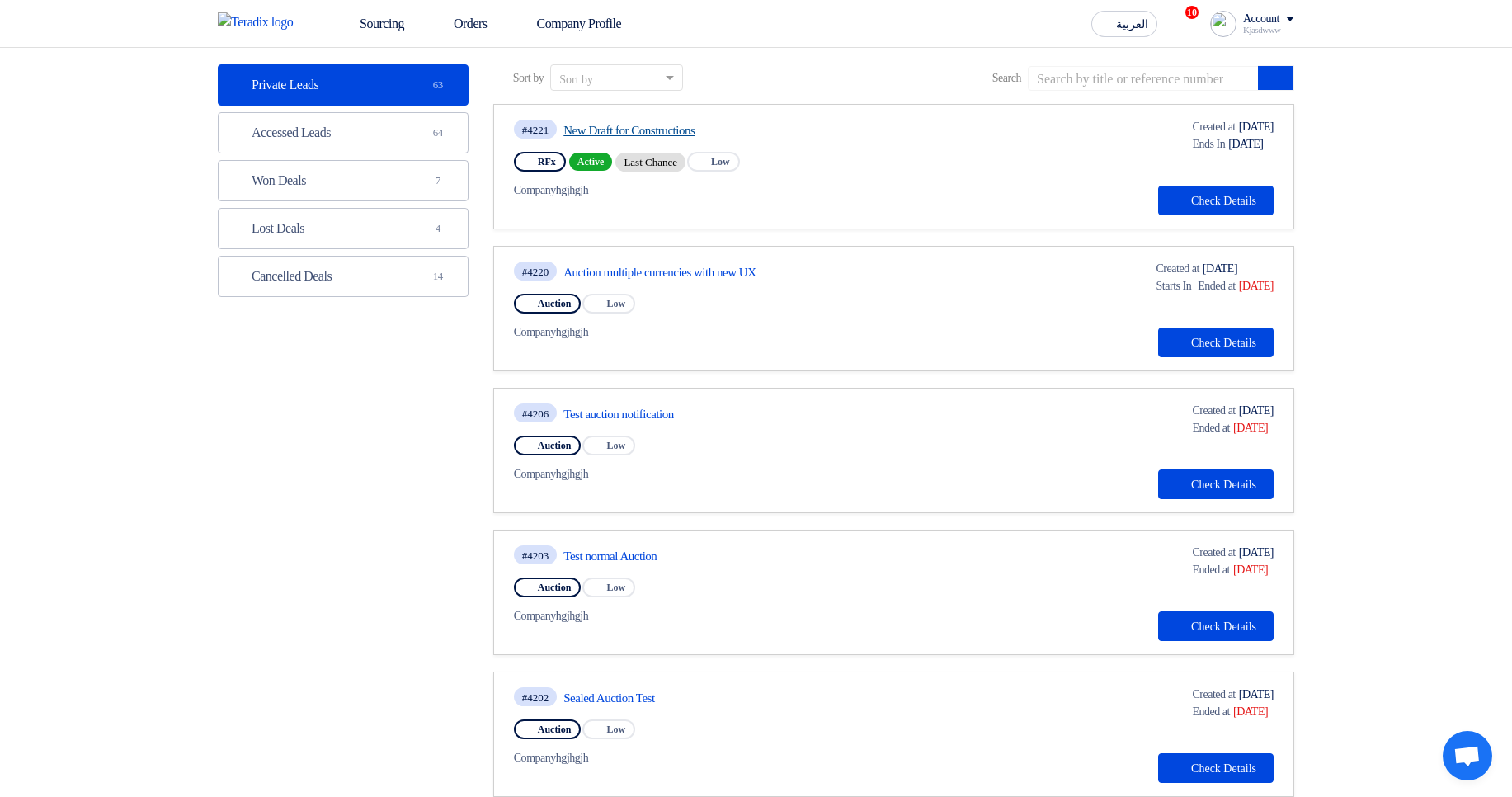
click at [654, 126] on link "New Draft for Constructions" at bounding box center [718, 130] width 309 height 15
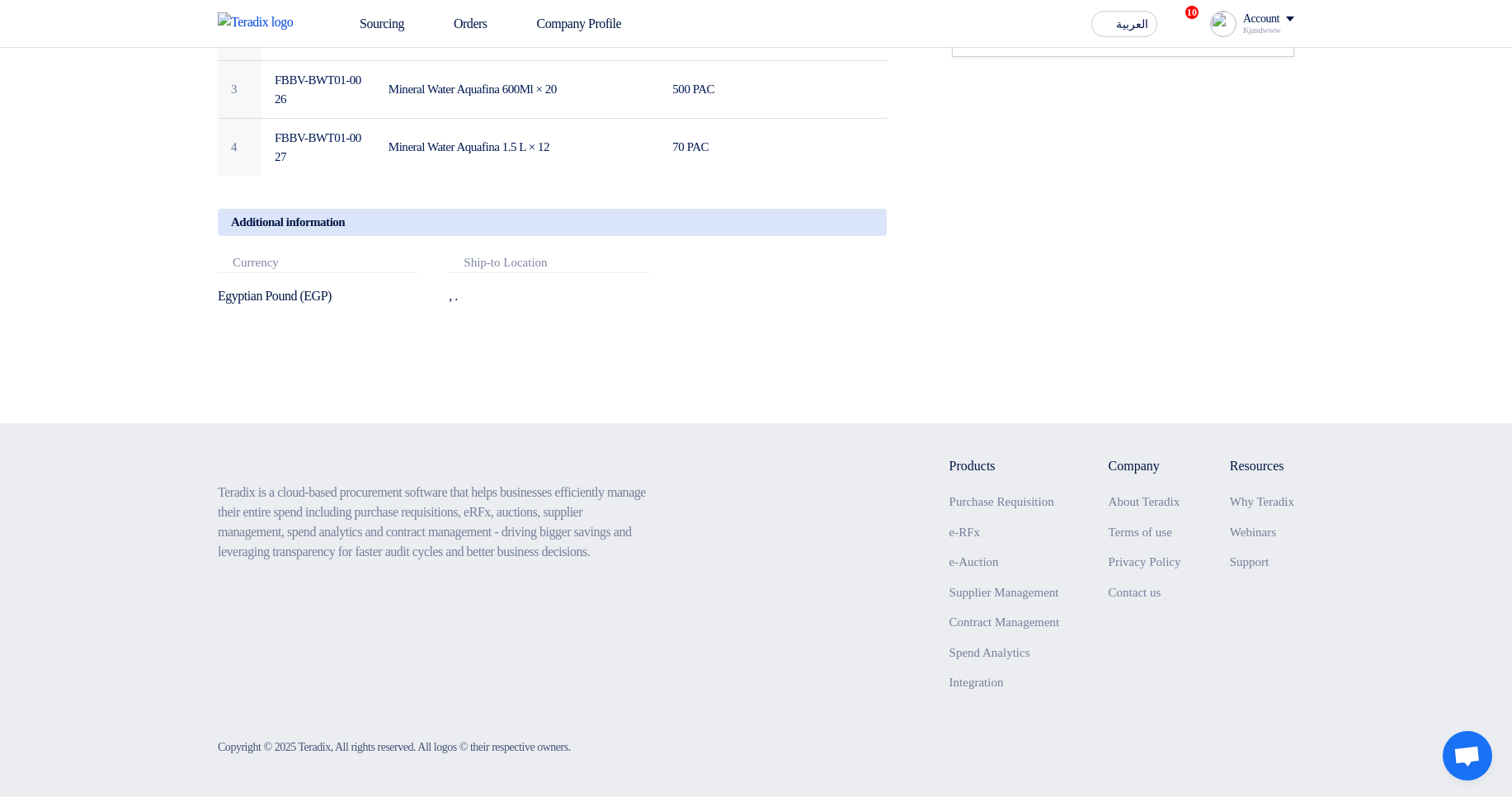
scroll to position [358, 0]
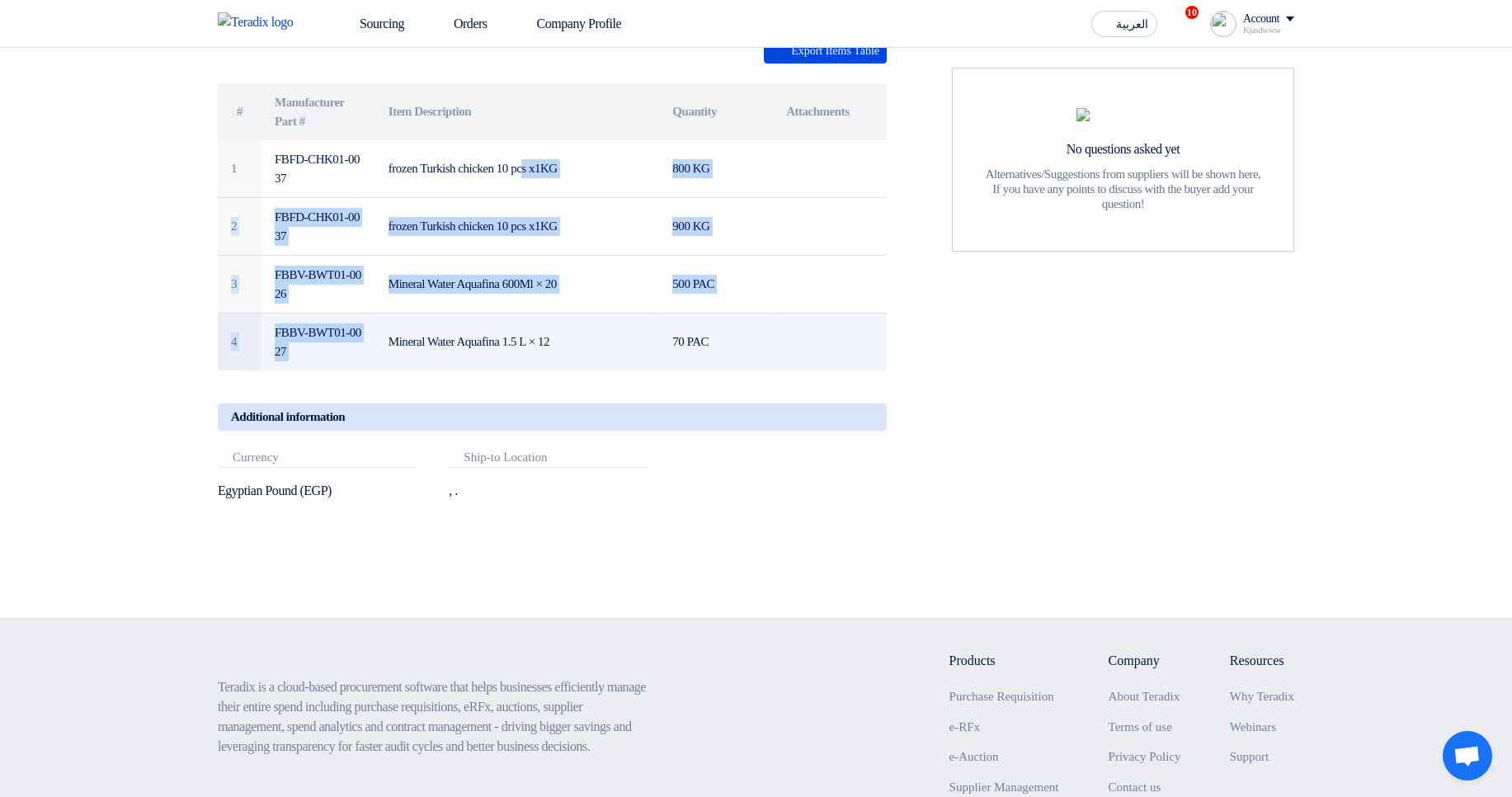
drag, startPoint x: 448, startPoint y: 174, endPoint x: 517, endPoint y: 326, distance: 166.9
click at [517, 326] on tbody "1 FBFD-CHK01-0037 frozen Turkish chicken 10 pcs x1KG 800 KG 2 FBFD-CHK01-0037 f…" at bounding box center [552, 255] width 669 height 230
click at [517, 326] on td "Mineral Water Aquafina 1.5 L × 12" at bounding box center [518, 342] width 284 height 58
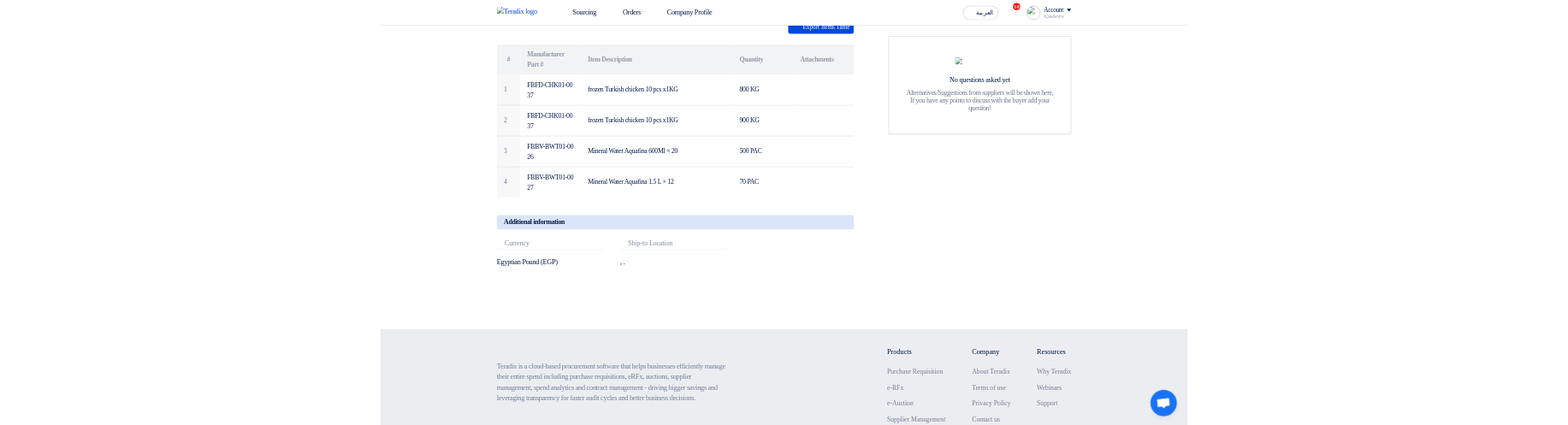
scroll to position [0, 0]
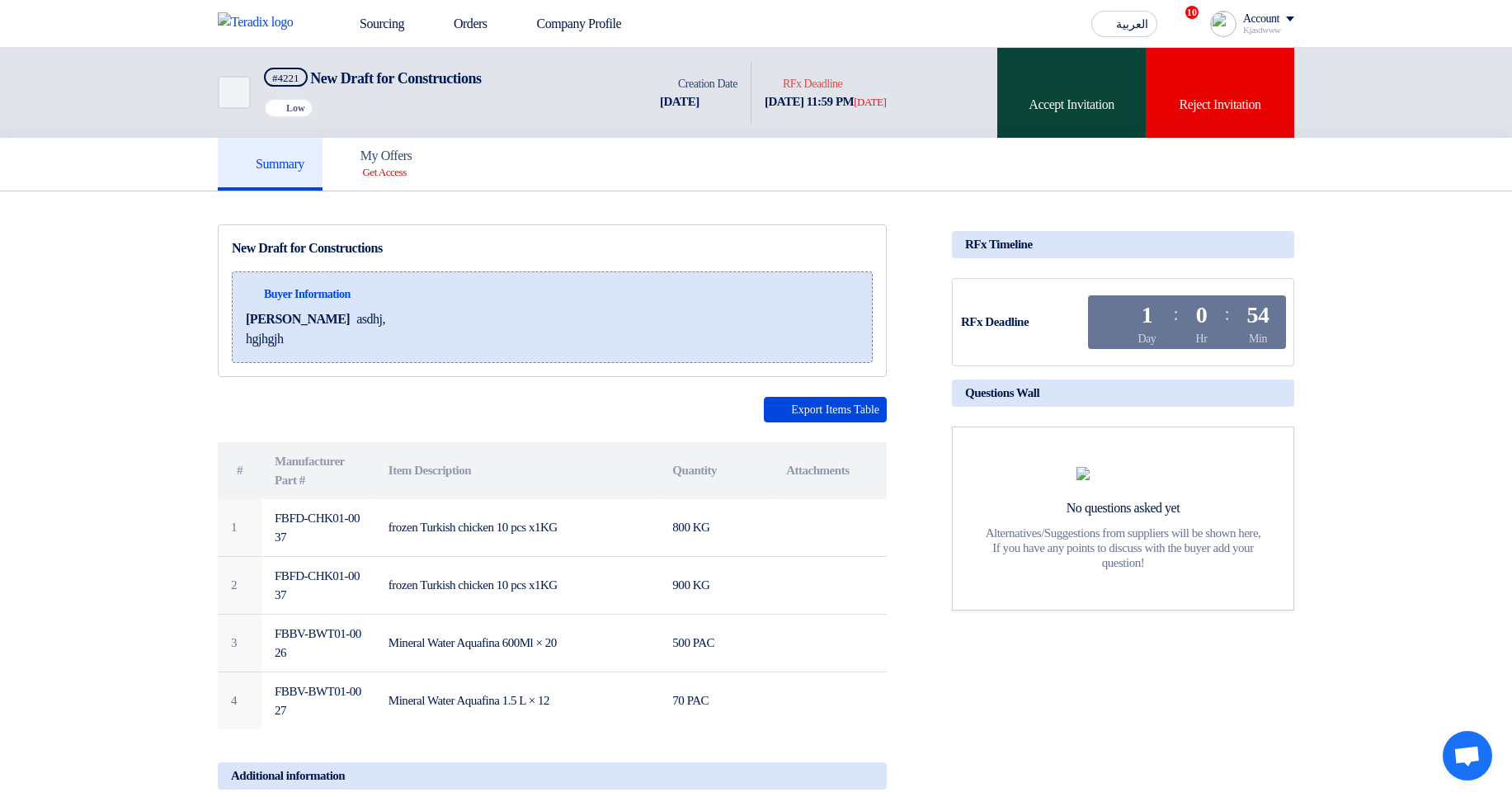
click at [1083, 99] on div "Accept Invitation" at bounding box center [1072, 93] width 148 height 90
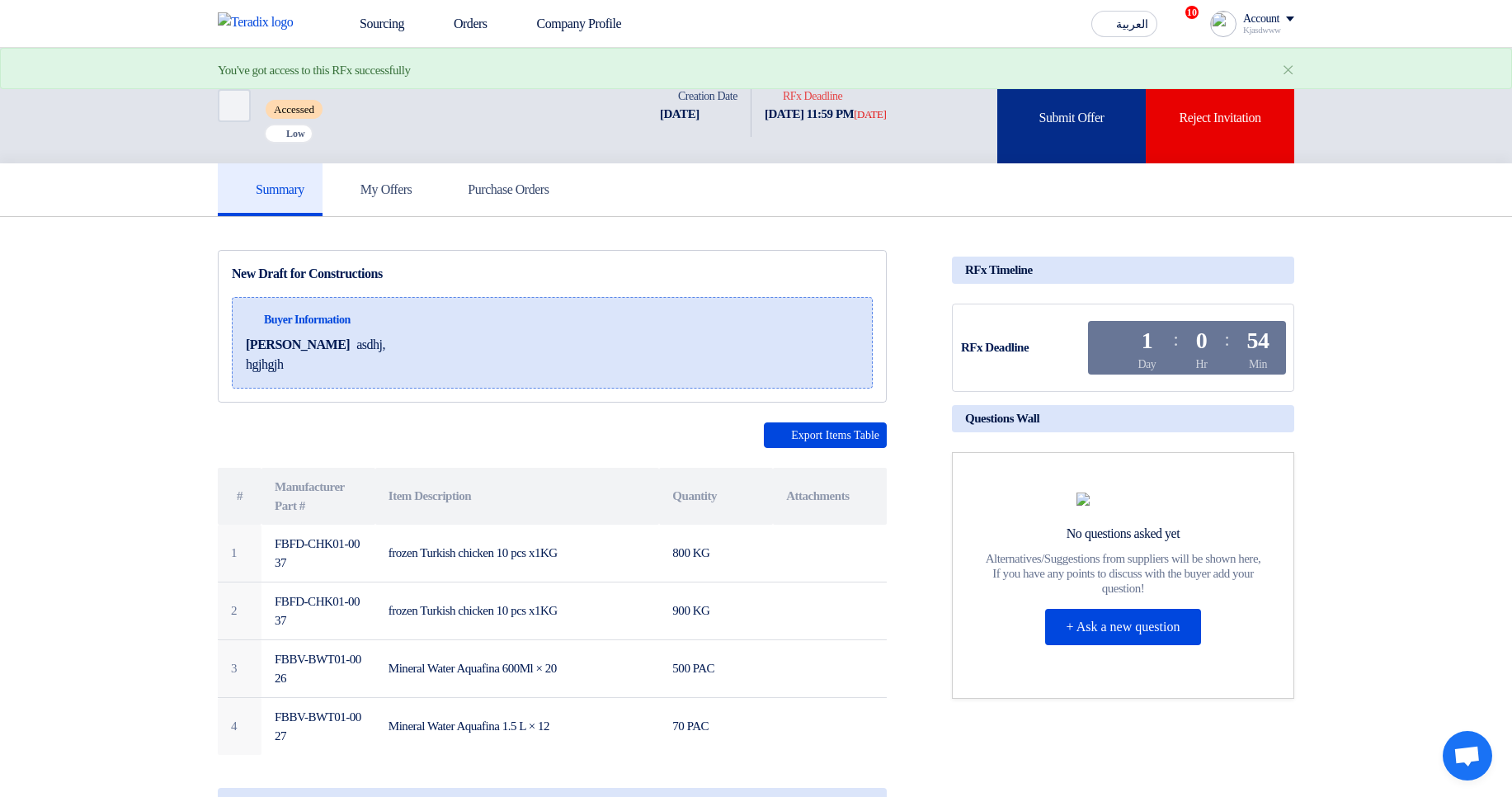
click at [1027, 121] on div "Submit Offer" at bounding box center [1072, 106] width 148 height 115
